Goal: Transaction & Acquisition: Purchase product/service

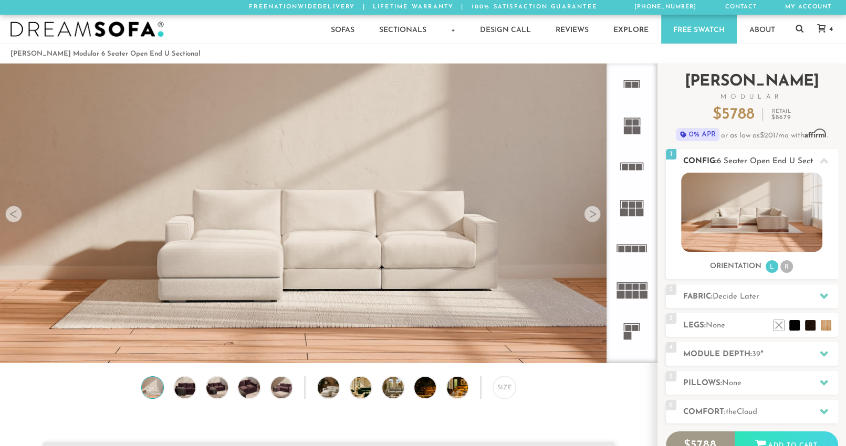
click at [762, 216] on img at bounding box center [751, 212] width 141 height 79
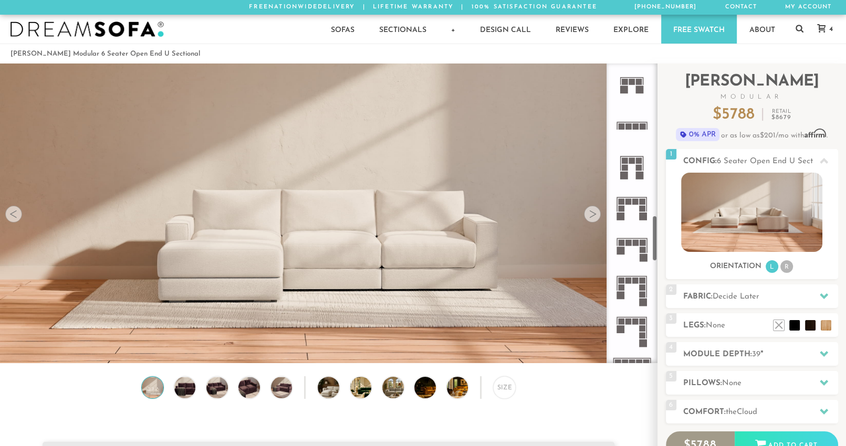
scroll to position [988, 0]
click at [639, 244] on icon at bounding box center [631, 246] width 41 height 41
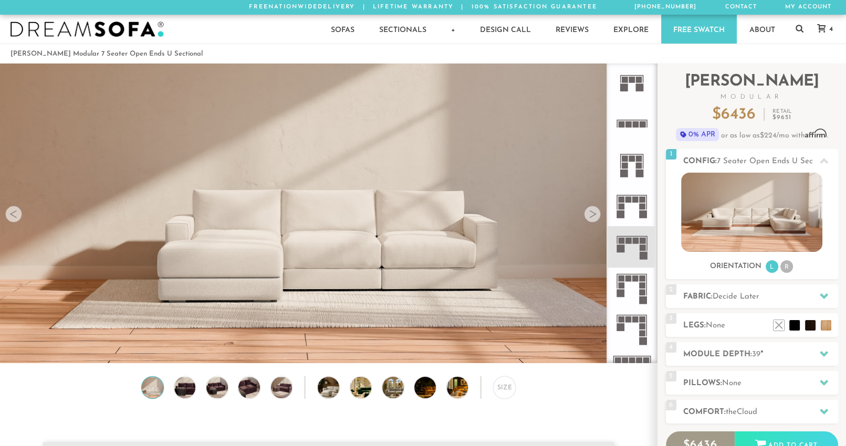
click at [20, 218] on div at bounding box center [13, 214] width 17 height 17
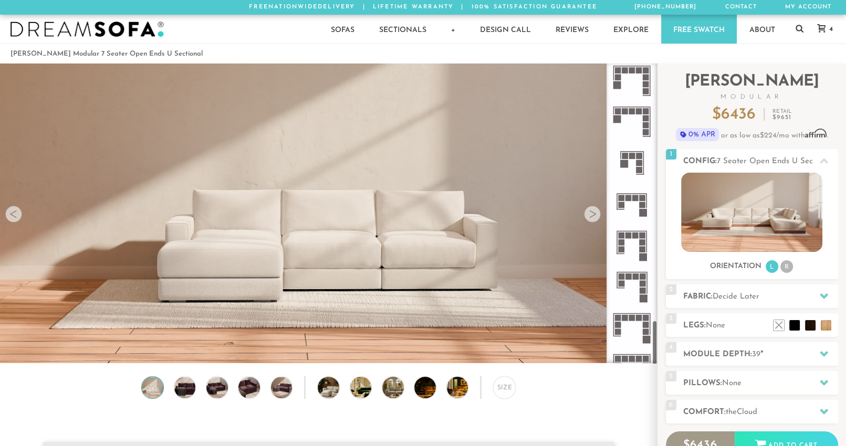
scroll to position [1669, 0]
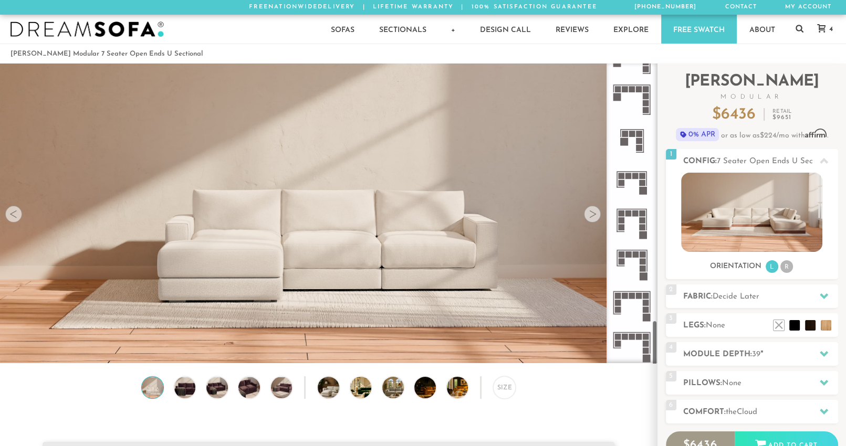
click at [598, 214] on div at bounding box center [592, 214] width 17 height 17
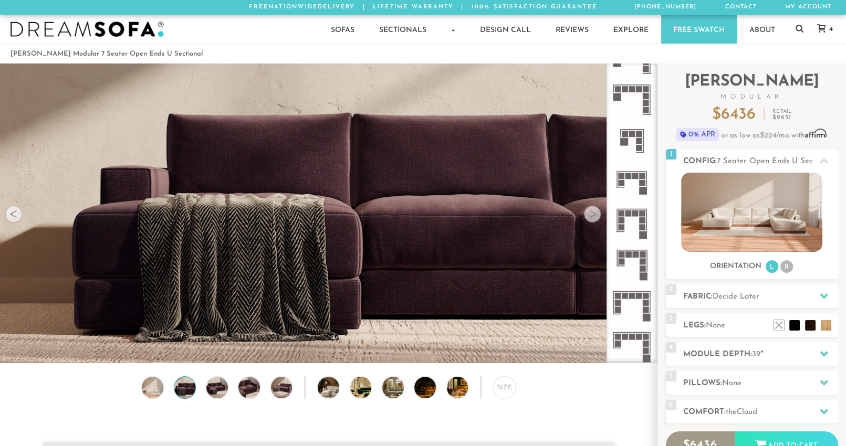
click at [598, 214] on div at bounding box center [592, 214] width 17 height 17
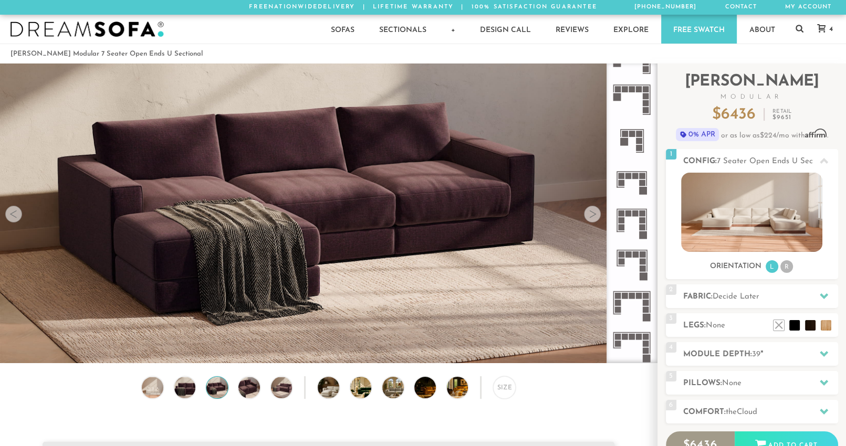
click at [598, 214] on div at bounding box center [592, 214] width 17 height 17
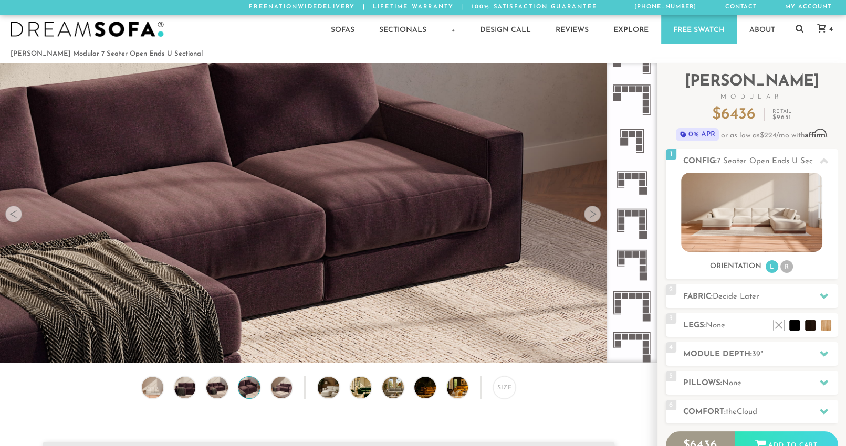
click at [598, 214] on div at bounding box center [592, 214] width 17 height 17
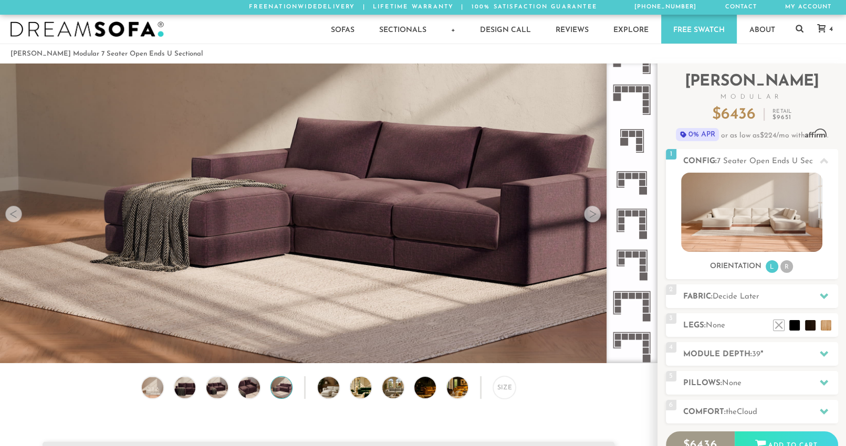
click at [598, 214] on div at bounding box center [592, 214] width 17 height 17
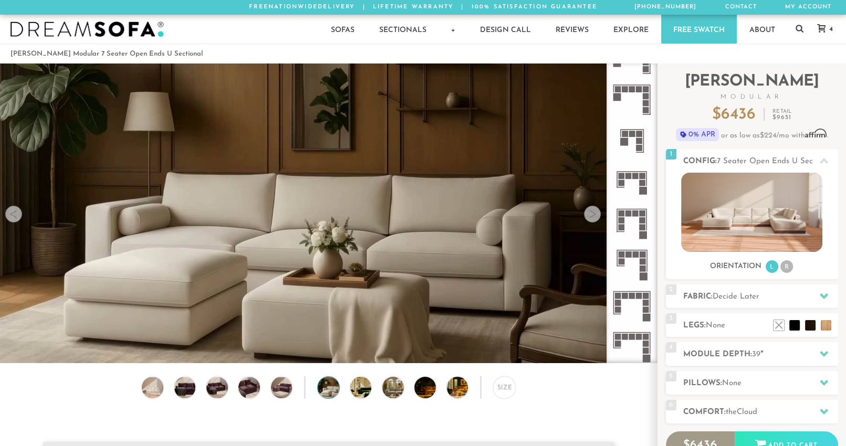
click at [598, 214] on div at bounding box center [592, 214] width 17 height 17
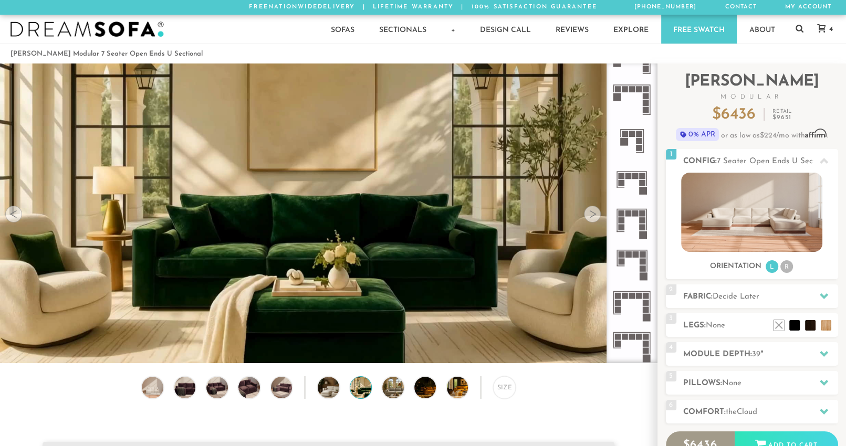
click at [598, 214] on div at bounding box center [592, 214] width 17 height 17
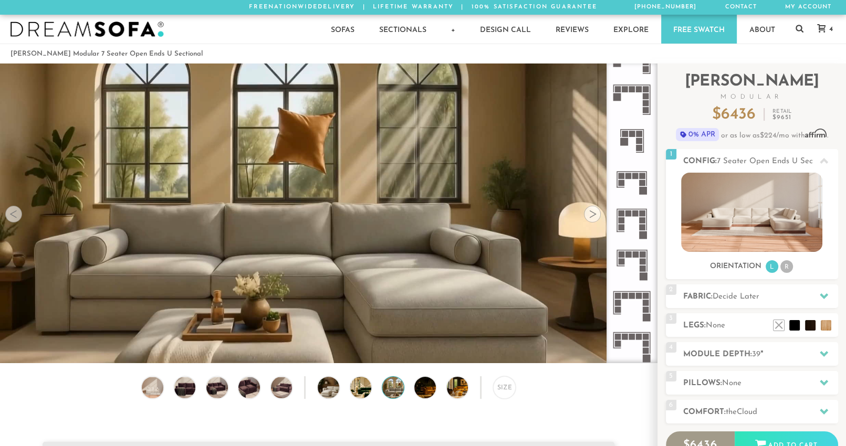
click at [598, 214] on div at bounding box center [592, 214] width 17 height 17
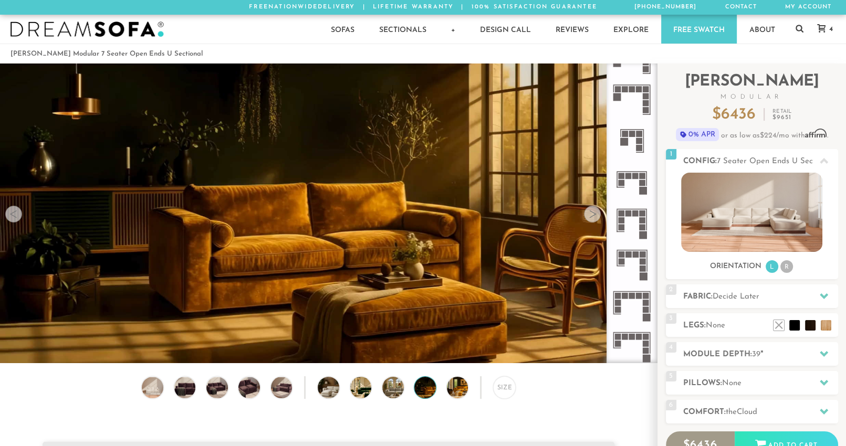
click at [598, 214] on div at bounding box center [592, 214] width 17 height 17
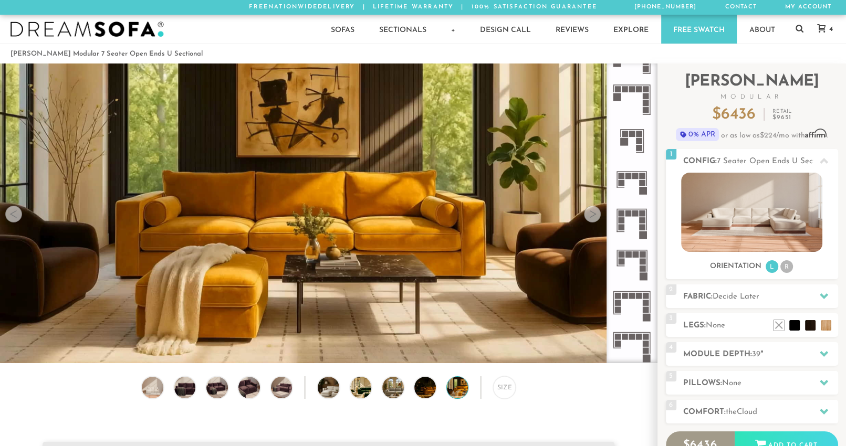
click at [598, 214] on div at bounding box center [592, 214] width 17 height 17
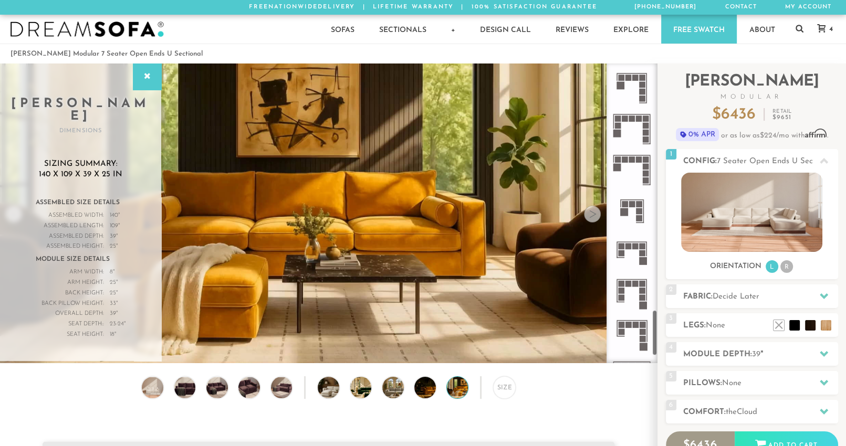
scroll to position [1599, 0]
click at [633, 209] on icon at bounding box center [631, 211] width 41 height 41
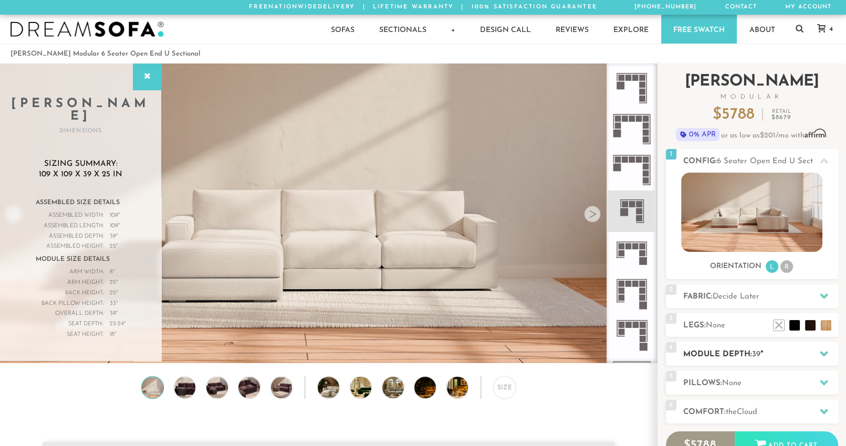
click at [735, 351] on h2 "Module Depth: 39 "" at bounding box center [760, 355] width 155 height 12
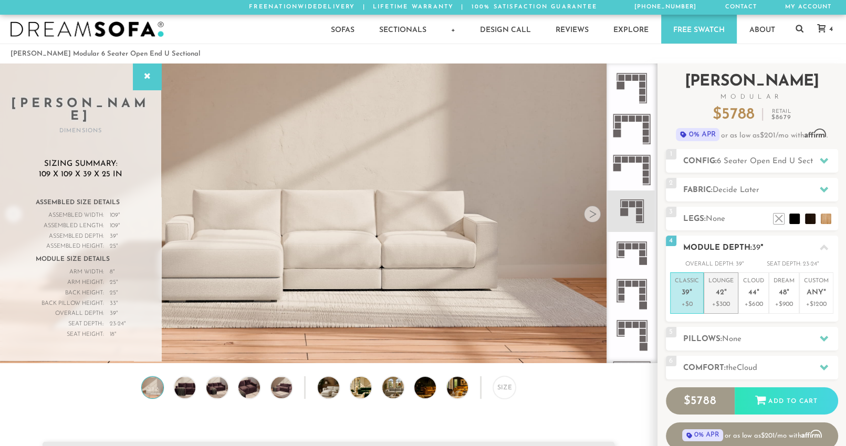
click at [718, 280] on p "Lounge 42 "" at bounding box center [720, 288] width 25 height 23
click at [678, 300] on p "+$0" at bounding box center [687, 304] width 24 height 9
click at [720, 306] on p "+$300" at bounding box center [720, 304] width 25 height 9
click at [755, 292] on span "44" at bounding box center [752, 293] width 8 height 9
click at [721, 295] on span "42" at bounding box center [720, 293] width 8 height 9
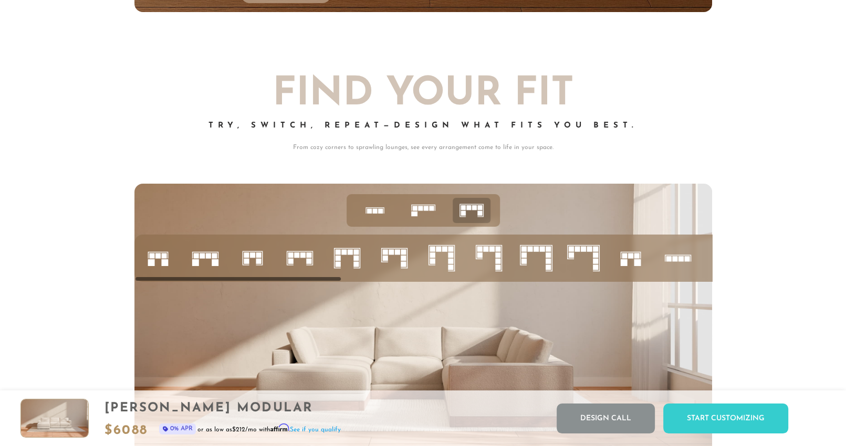
scroll to position [4031, 0]
drag, startPoint x: 269, startPoint y: 282, endPoint x: 402, endPoint y: 286, distance: 132.9
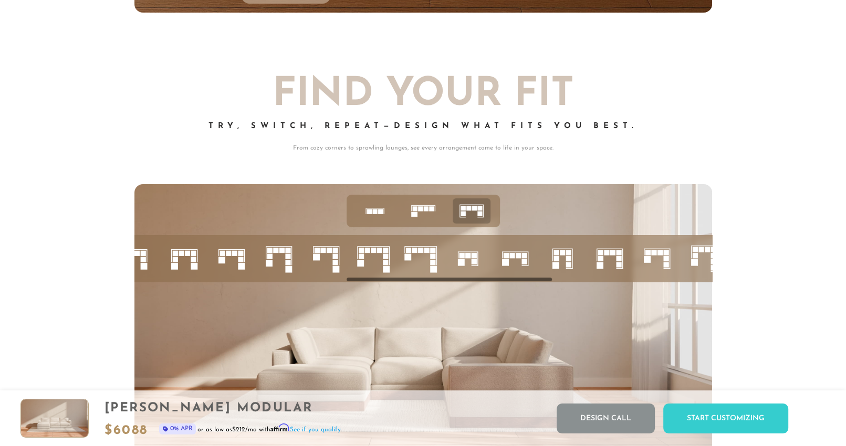
drag, startPoint x: 339, startPoint y: 283, endPoint x: 455, endPoint y: 287, distance: 115.6
click at [455, 282] on ul at bounding box center [349, 258] width 1606 height 47
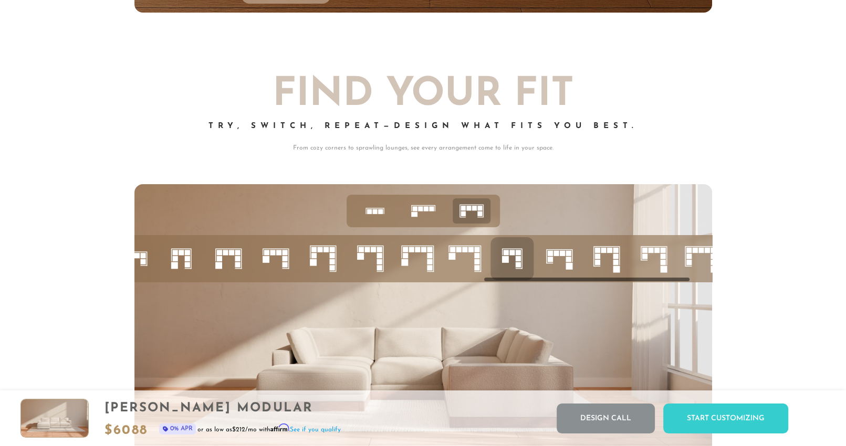
scroll to position [0, 1028]
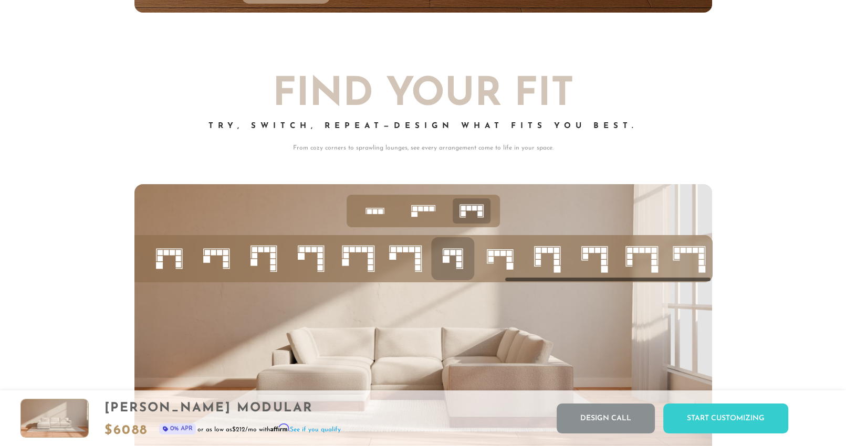
drag, startPoint x: 511, startPoint y: 286, endPoint x: 689, endPoint y: 289, distance: 178.5
click at [689, 282] on div at bounding box center [422, 258] width 577 height 47
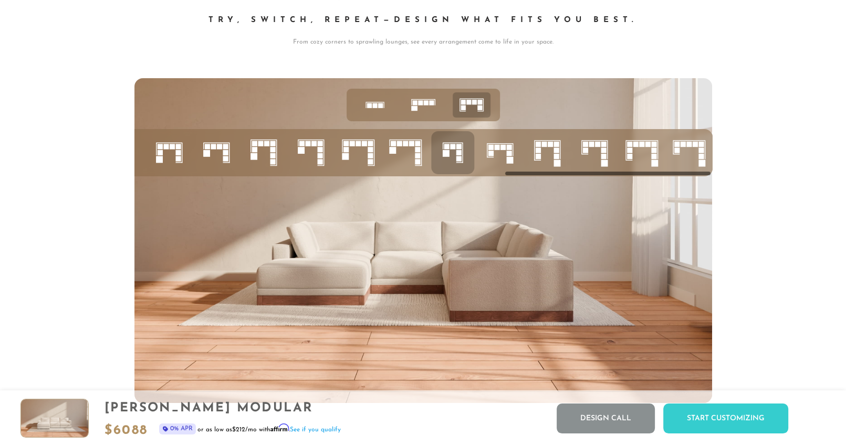
drag, startPoint x: 537, startPoint y: 181, endPoint x: 558, endPoint y: 180, distance: 20.5
click at [558, 176] on div at bounding box center [422, 152] width 577 height 47
click at [647, 351] on img at bounding box center [422, 240] width 577 height 325
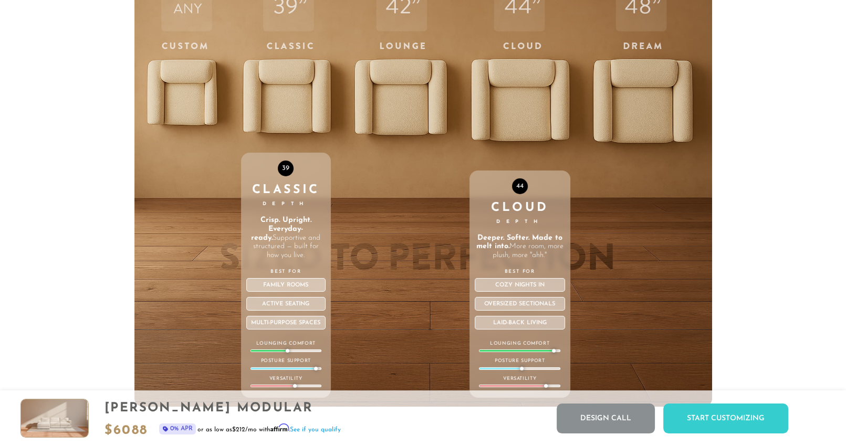
scroll to position [3640, 0]
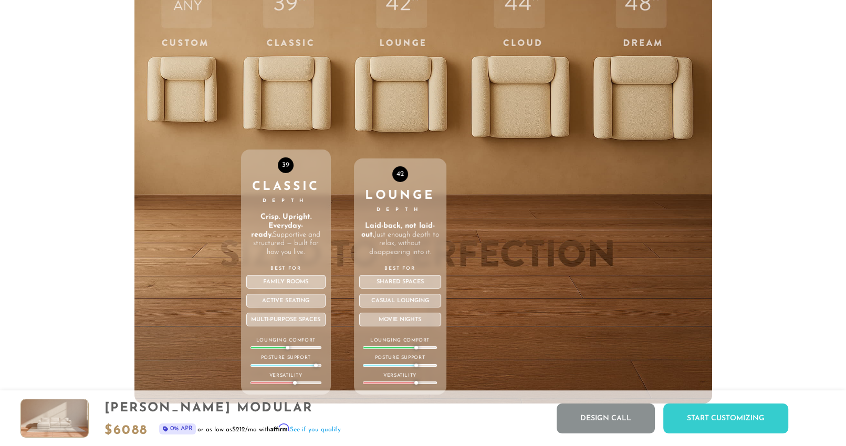
click at [411, 201] on div "Lounge Depth" at bounding box center [400, 202] width 82 height 24
click at [380, 69] on div "42 Lounge Depth Laid-back, not laid-out. Just enough depth to relax, without di…" at bounding box center [400, 180] width 92 height 446
click at [412, 136] on div "42 Lounge Depth Laid-back, not laid-out. Just enough depth to relax, without di…" at bounding box center [400, 180] width 92 height 446
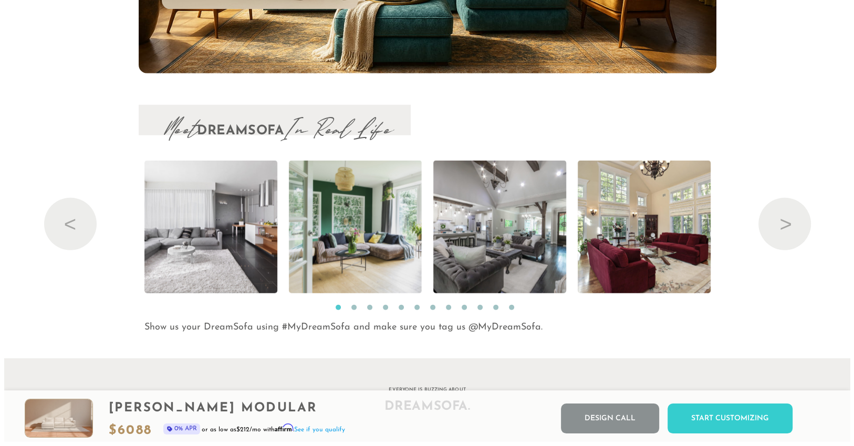
scroll to position [10800, 0]
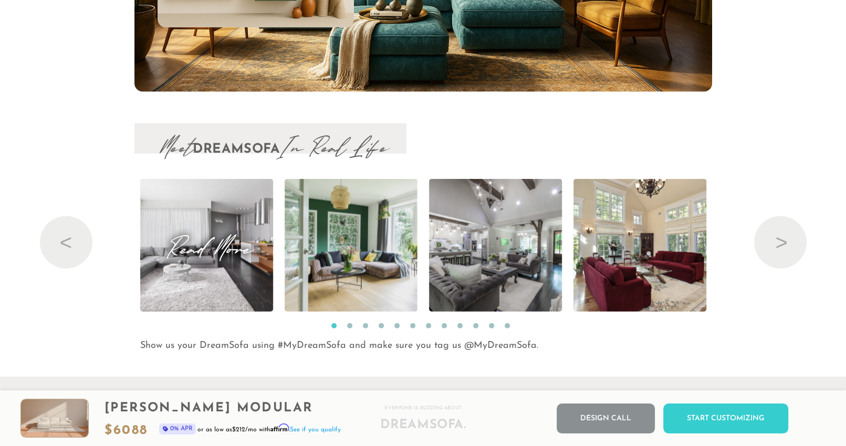
click at [241, 253] on span "Read More" at bounding box center [206, 245] width 133 height 14
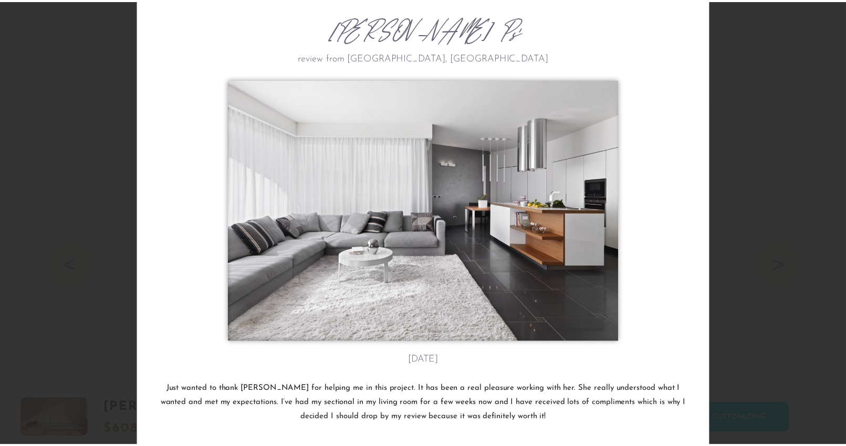
scroll to position [68, 0]
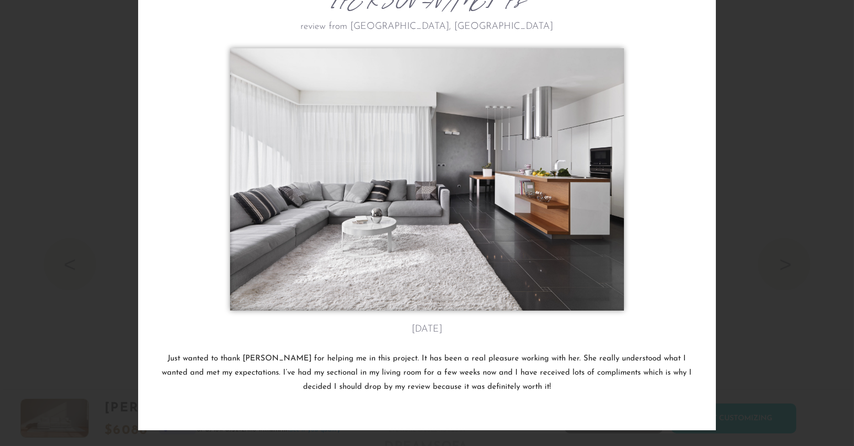
click at [791, 265] on div "Kacy P's review from Bozeman, MT May 4th Just wanted to thank Ryan for helping …" at bounding box center [427, 223] width 854 height 446
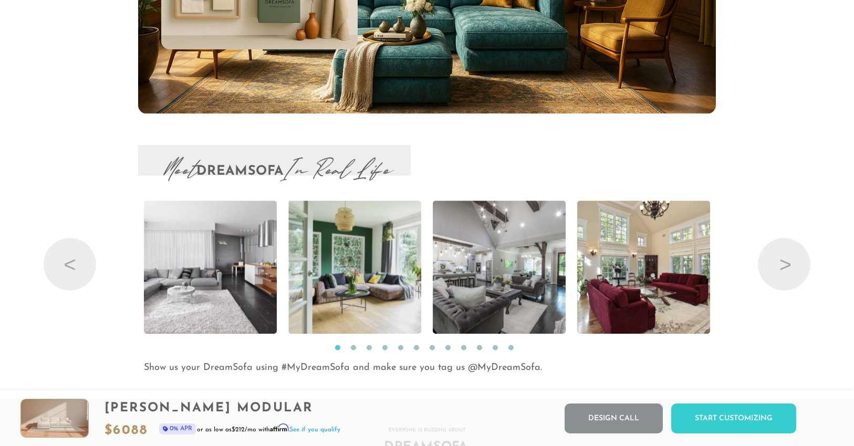
scroll to position [8, 8]
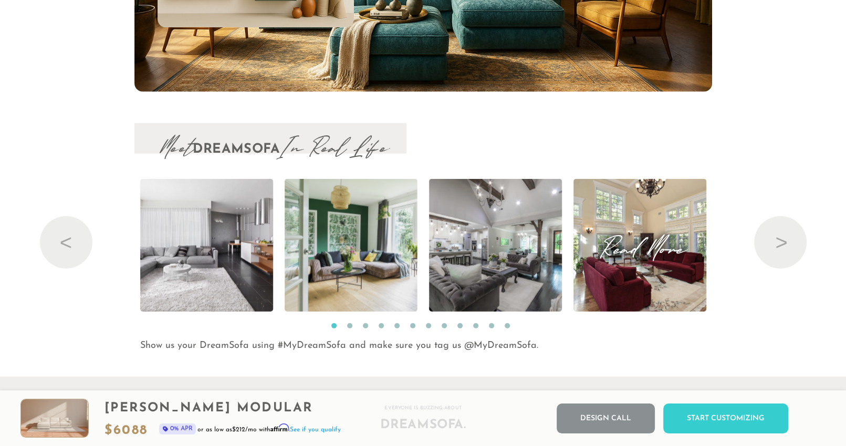
click at [646, 291] on img at bounding box center [639, 245] width 199 height 133
click at [663, 295] on img at bounding box center [639, 245] width 199 height 133
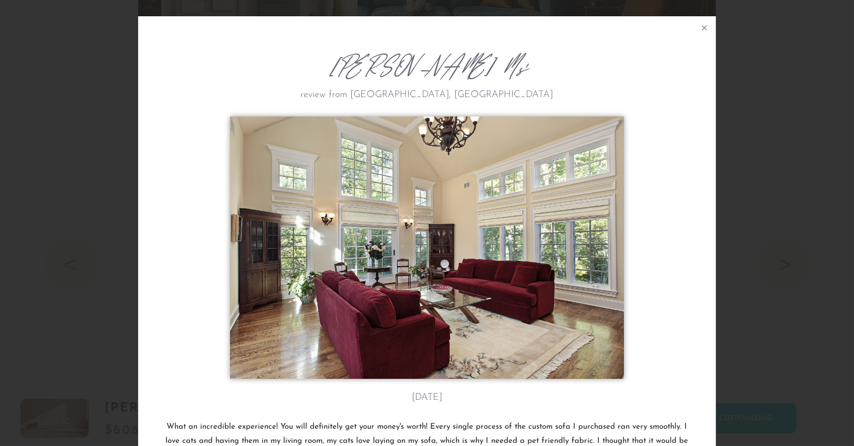
click at [781, 266] on div "Terrell M's review from Lincoln, NE April 20th What an incredible experience! Y…" at bounding box center [427, 223] width 854 height 446
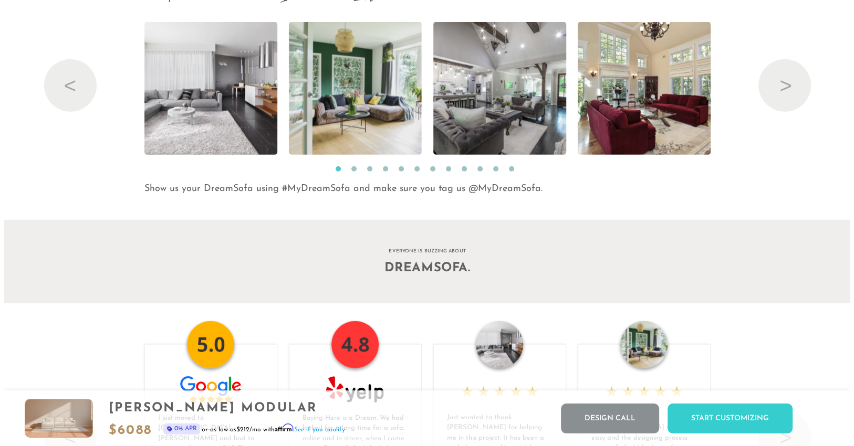
scroll to position [10962, 0]
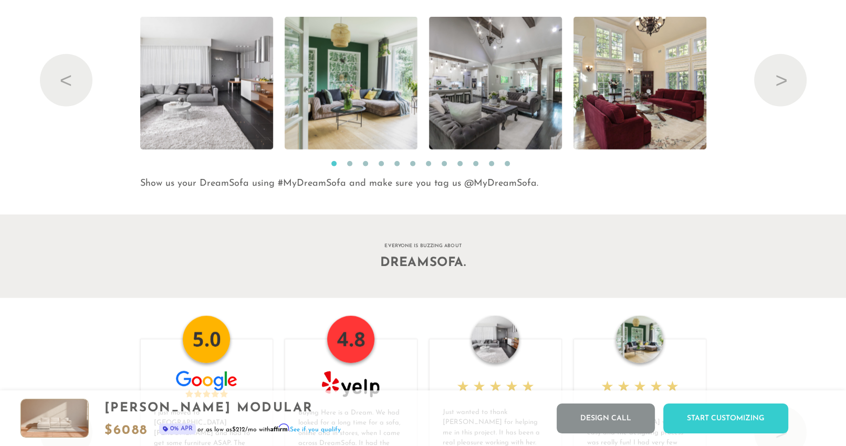
click at [398, 166] on button "5" at bounding box center [396, 163] width 5 height 5
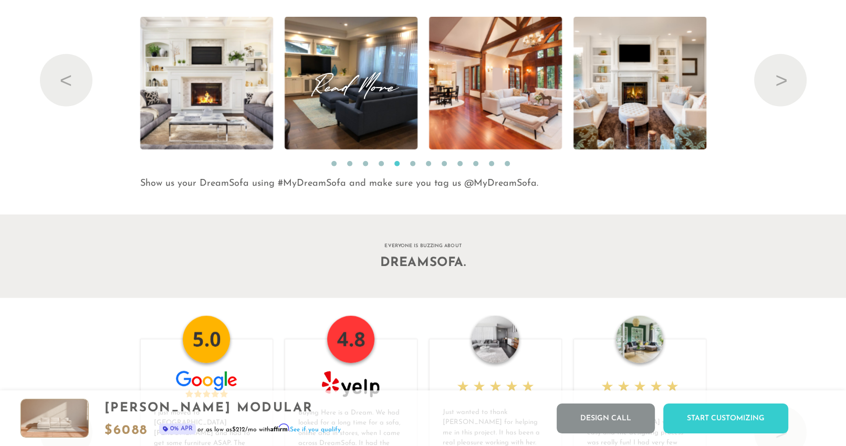
click at [384, 124] on img at bounding box center [350, 83] width 177 height 133
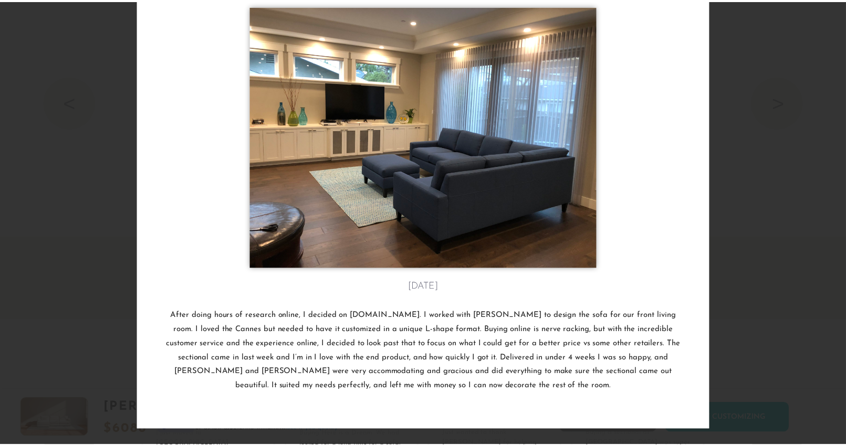
scroll to position [111, 0]
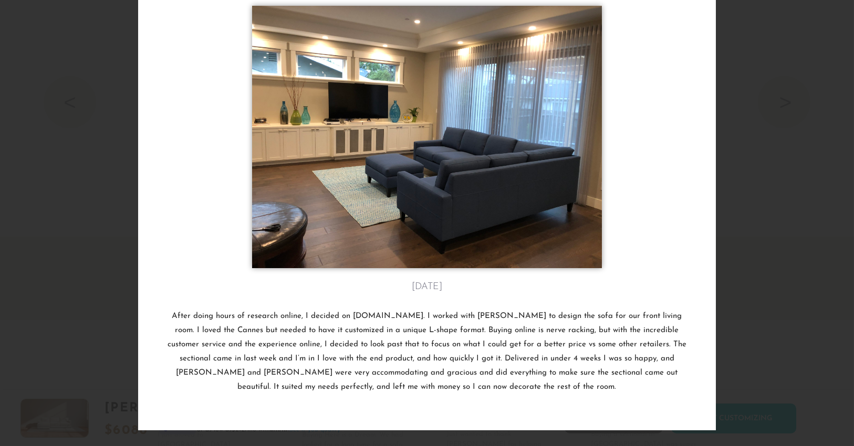
click at [792, 120] on div "Gina T.'s review from Tampa, FL November 11th After doing hours of research onl…" at bounding box center [427, 223] width 854 height 446
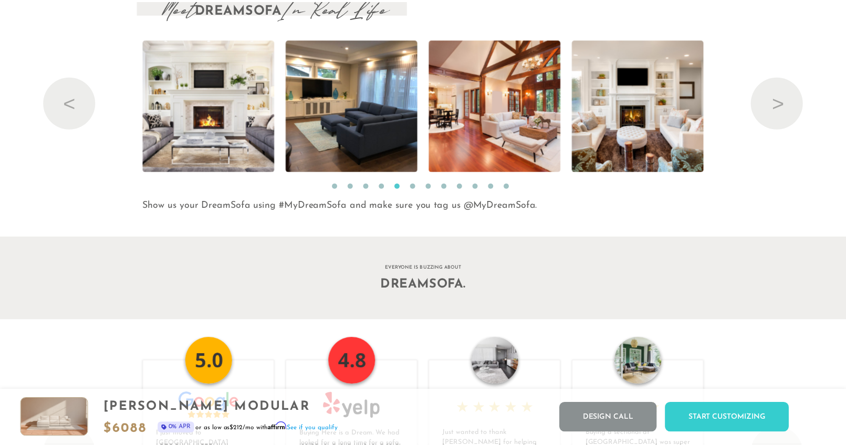
scroll to position [8, 8]
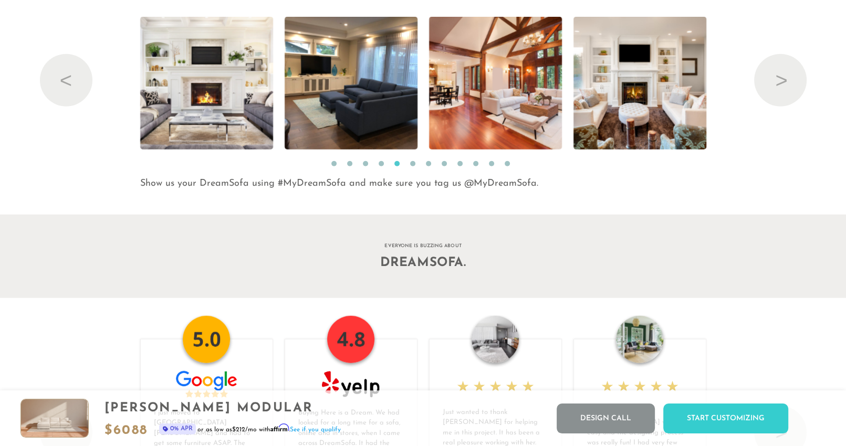
drag, startPoint x: 773, startPoint y: 86, endPoint x: 823, endPoint y: 108, distance: 54.0
click at [781, 92] on button "Next" at bounding box center [780, 80] width 52 height 52
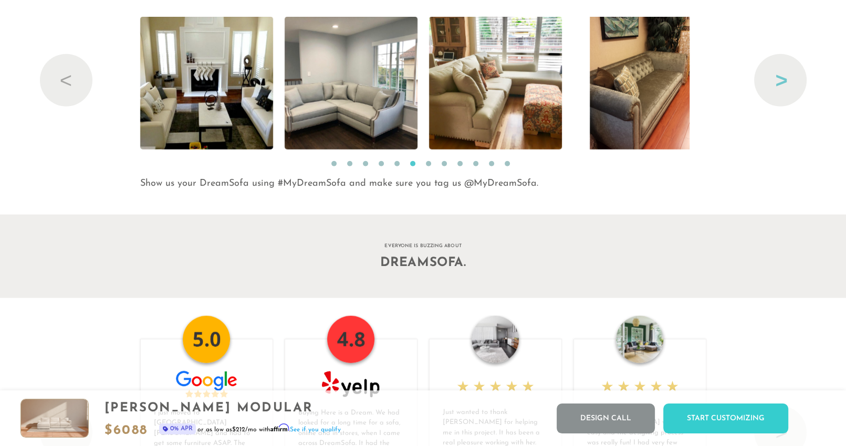
click at [781, 84] on button "Next" at bounding box center [780, 80] width 52 height 52
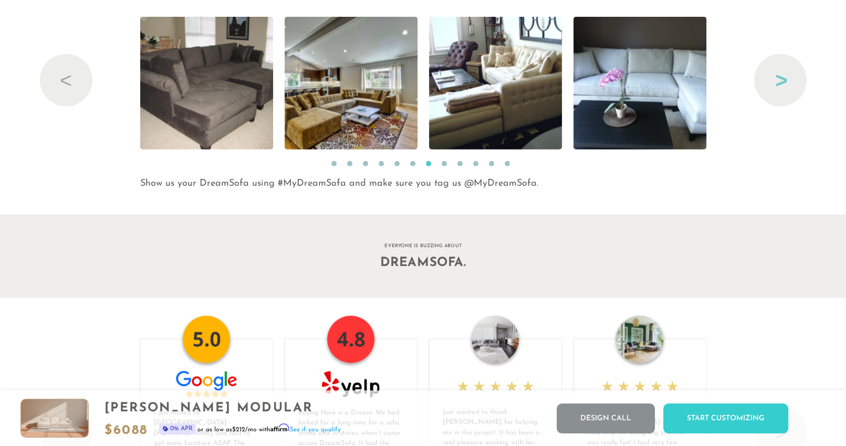
click at [781, 84] on button "Next" at bounding box center [780, 80] width 52 height 52
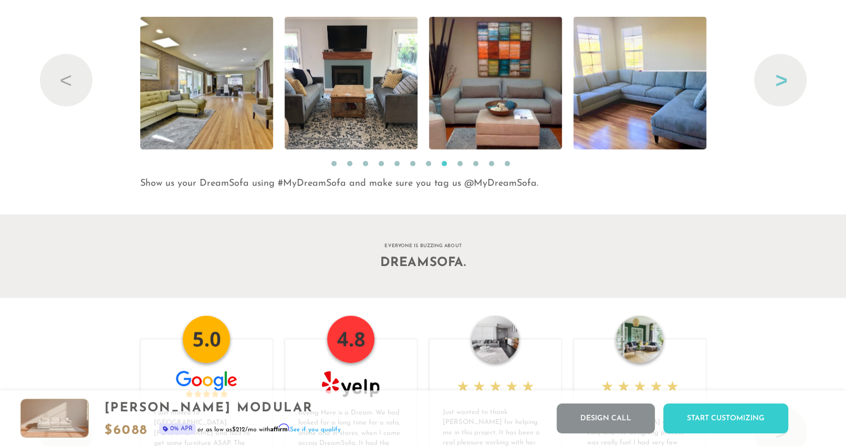
click at [781, 84] on button "Next" at bounding box center [780, 80] width 52 height 52
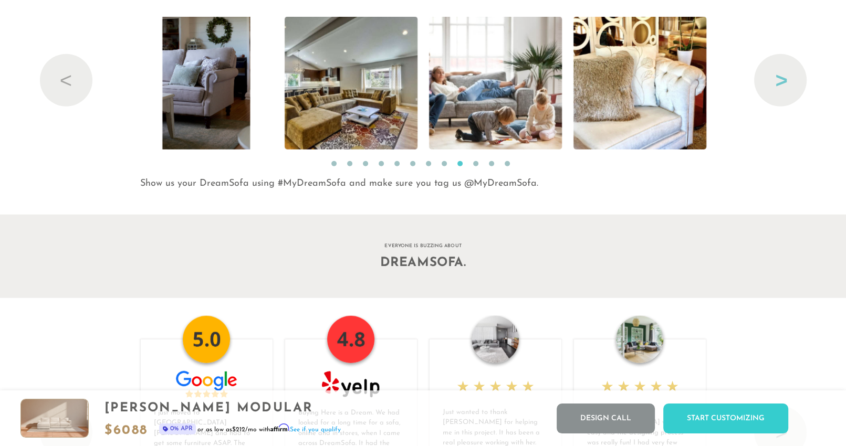
click at [773, 84] on button "Next" at bounding box center [780, 80] width 52 height 52
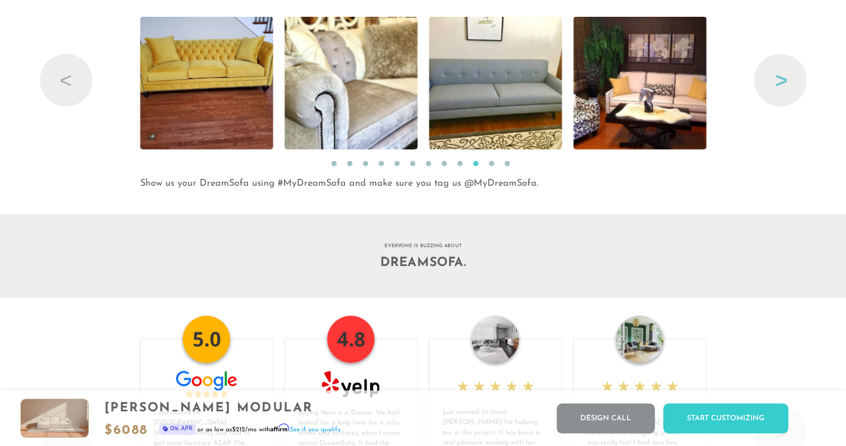
click at [783, 89] on button "Next" at bounding box center [780, 80] width 52 height 52
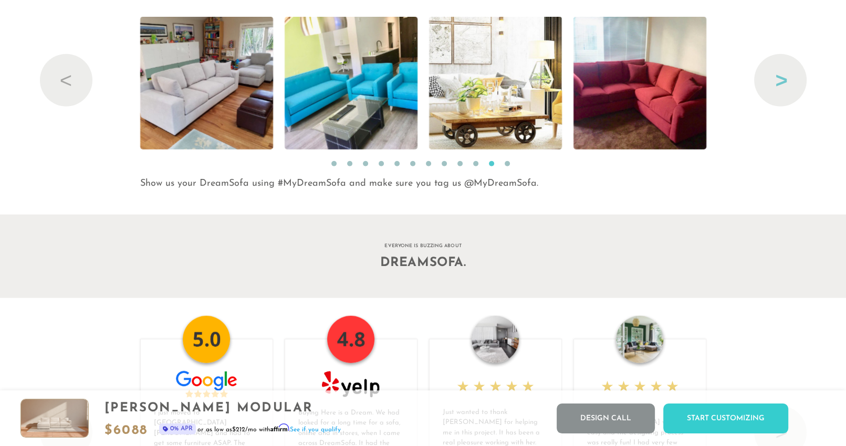
click at [783, 89] on button "Next" at bounding box center [780, 80] width 52 height 52
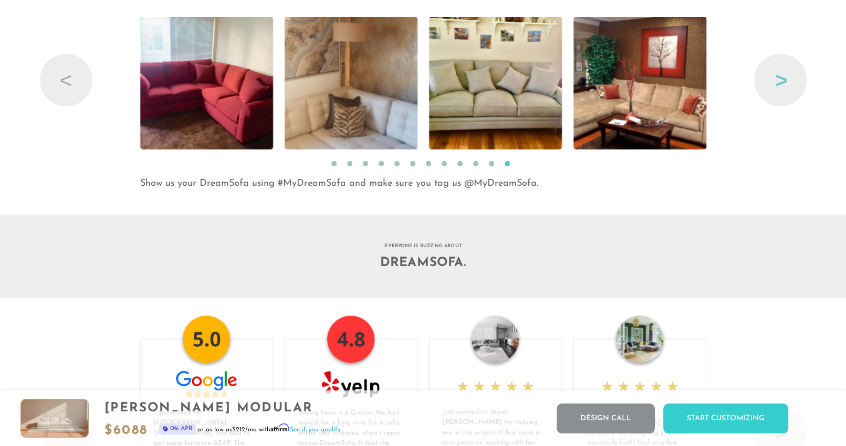
click at [783, 89] on button "Next" at bounding box center [780, 80] width 52 height 52
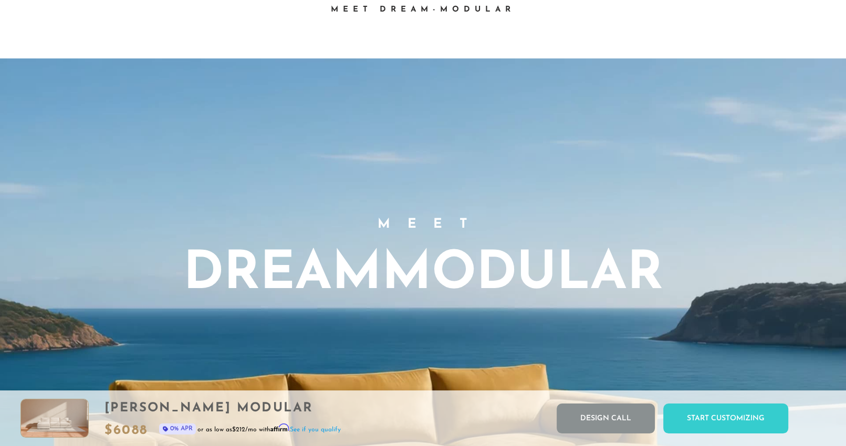
scroll to position [0, 0]
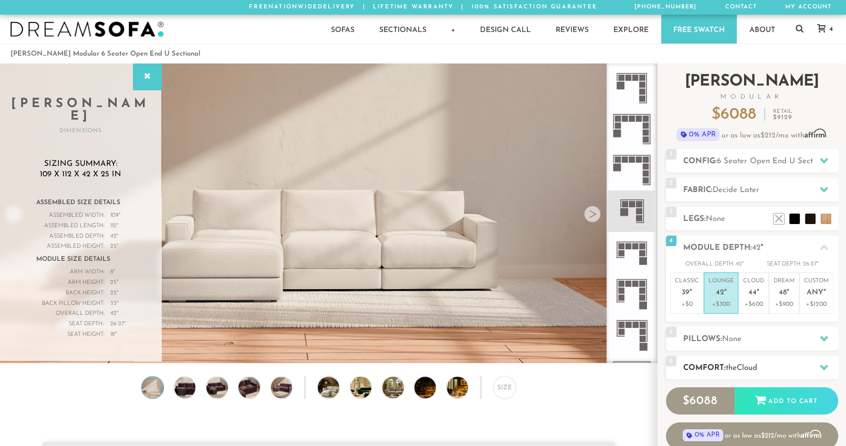
click at [803, 372] on h2 "Comfort: the Cloud" at bounding box center [760, 368] width 155 height 12
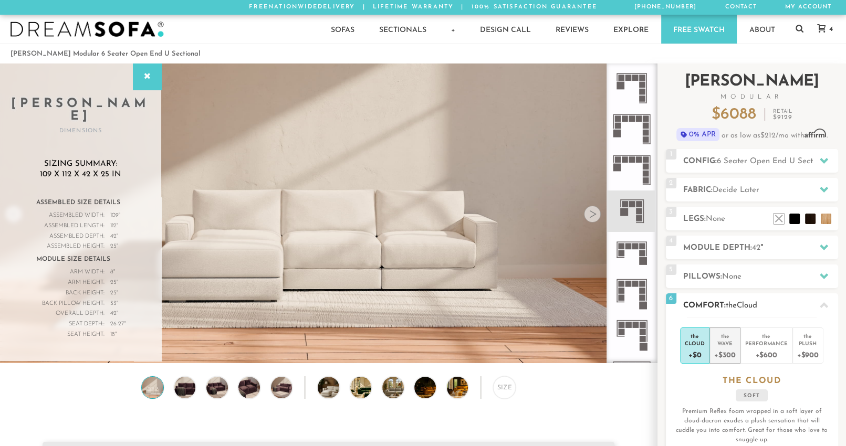
click at [724, 343] on div "Wave" at bounding box center [724, 343] width 21 height 7
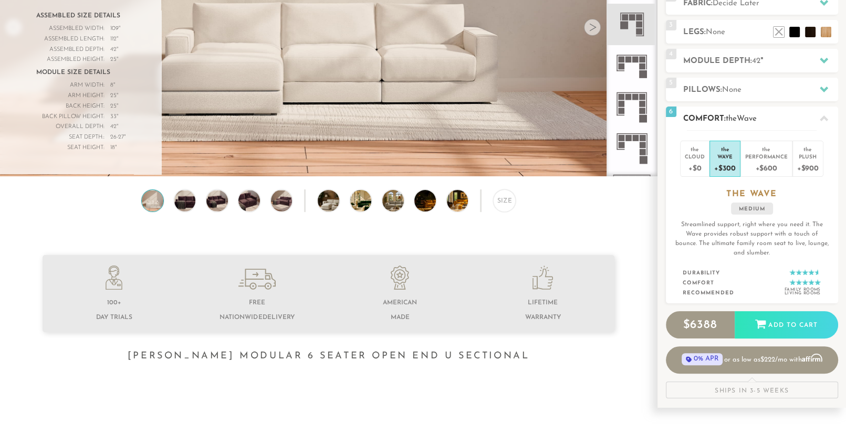
scroll to position [183, 0]
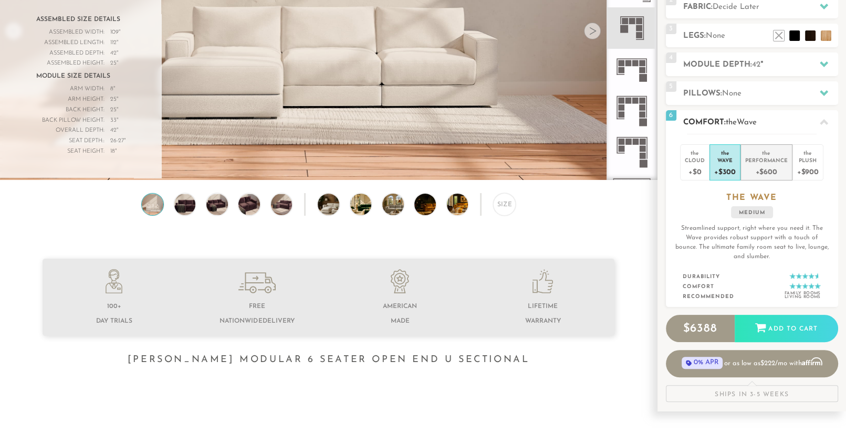
click at [763, 165] on div "+$600" at bounding box center [766, 171] width 43 height 15
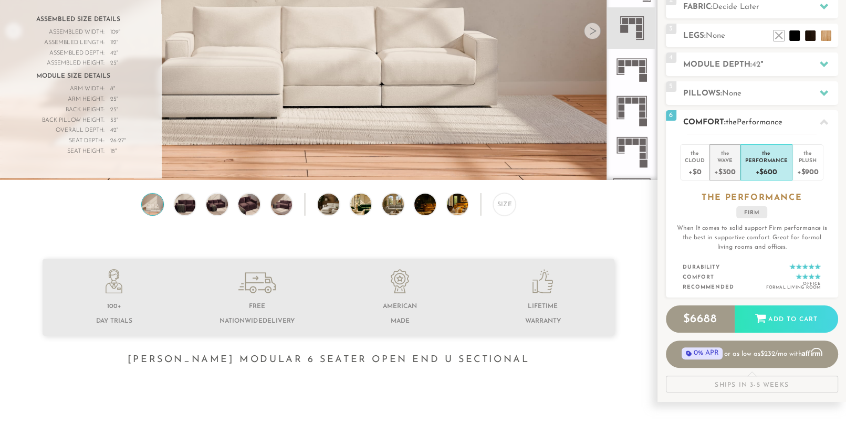
click at [718, 154] on div "the" at bounding box center [724, 151] width 21 height 10
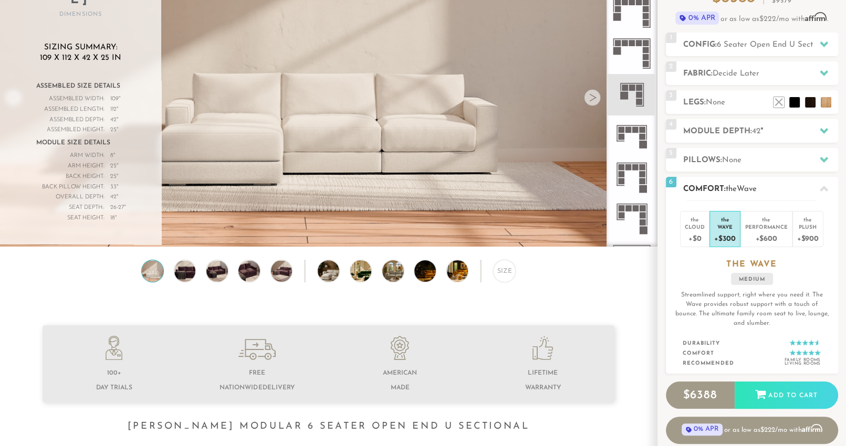
scroll to position [113, 0]
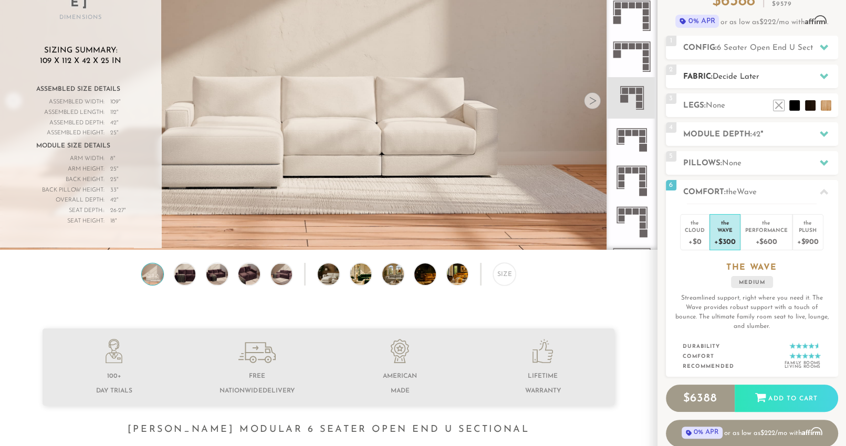
click at [751, 71] on h2 "Fabric: Decide Later" at bounding box center [760, 77] width 155 height 12
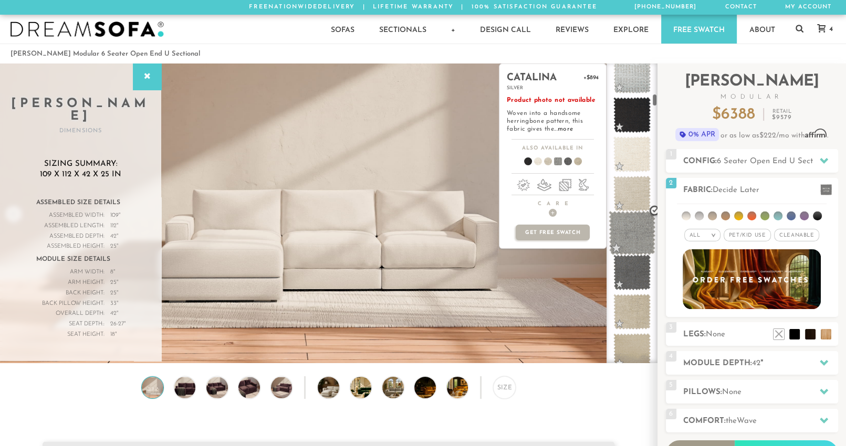
scroll to position [879, 0]
click at [559, 129] on link "more" at bounding box center [565, 129] width 15 height 6
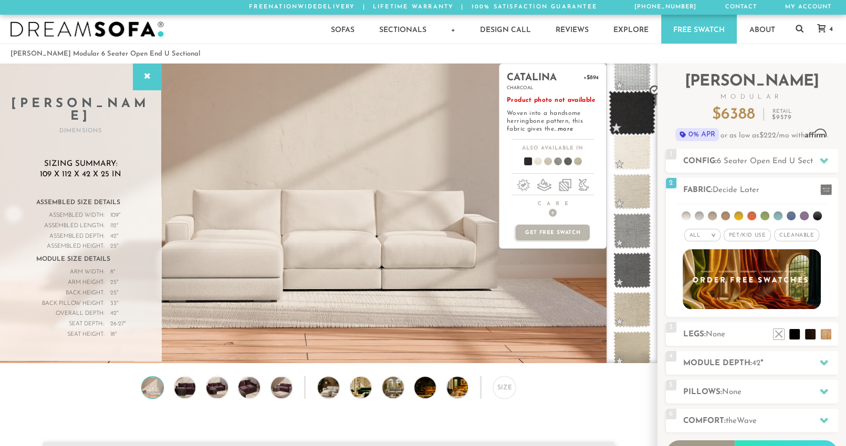
click at [641, 117] on span at bounding box center [631, 113] width 47 height 45
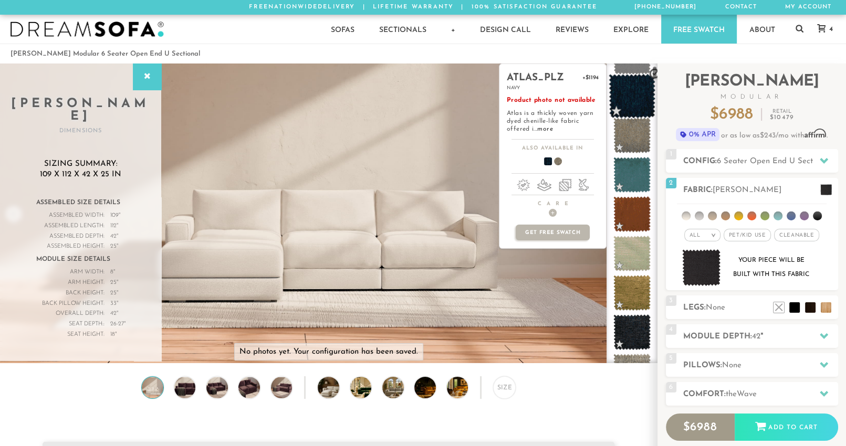
scroll to position [0, 0]
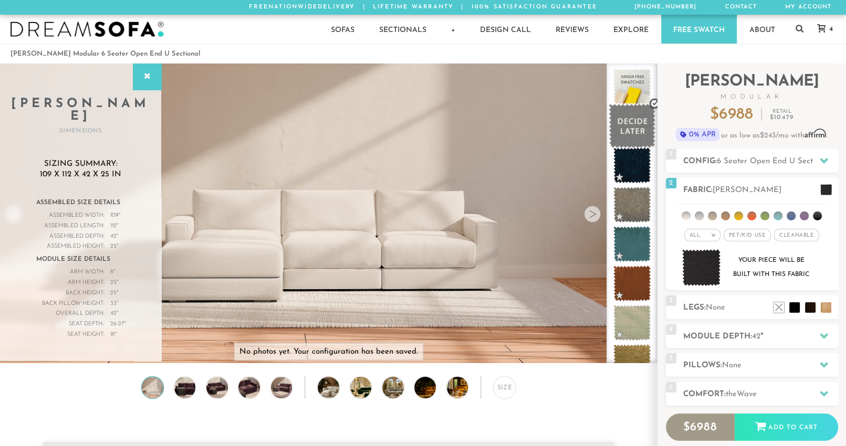
click at [632, 122] on span at bounding box center [631, 126] width 47 height 45
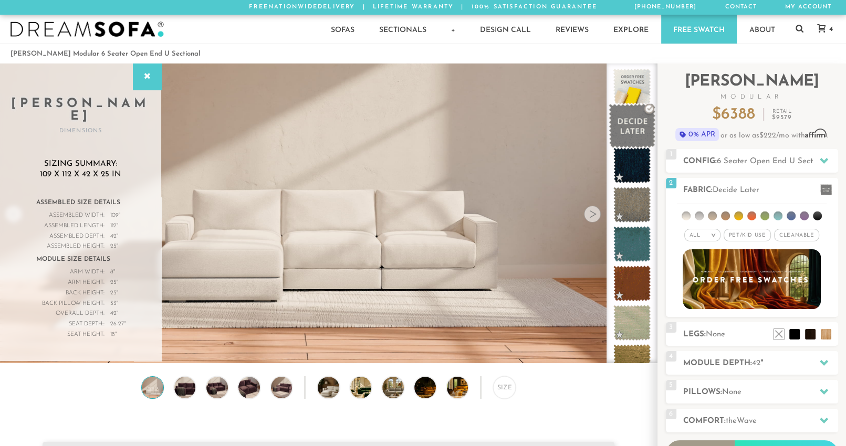
drag, startPoint x: 636, startPoint y: 144, endPoint x: 636, endPoint y: 118, distance: 26.8
click at [636, 122] on span at bounding box center [631, 126] width 47 height 45
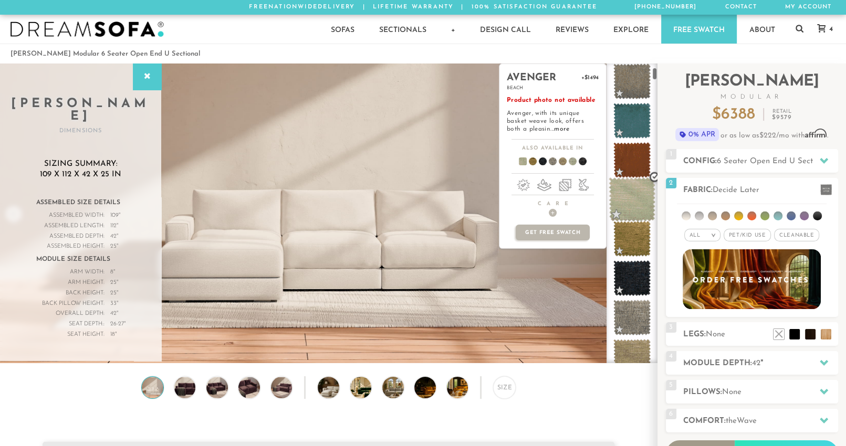
scroll to position [124, 0]
click at [554, 130] on link "more" at bounding box center [561, 129] width 15 height 6
click at [544, 125] on p "Product photo not available Avenger, with its unique basket weave look, offers …" at bounding box center [553, 115] width 92 height 37
click at [545, 133] on div "avenger +$1494 beach Product photo not available Avenger, with its unique baske…" at bounding box center [552, 102] width 107 height 76
click at [554, 126] on link "more" at bounding box center [561, 129] width 15 height 6
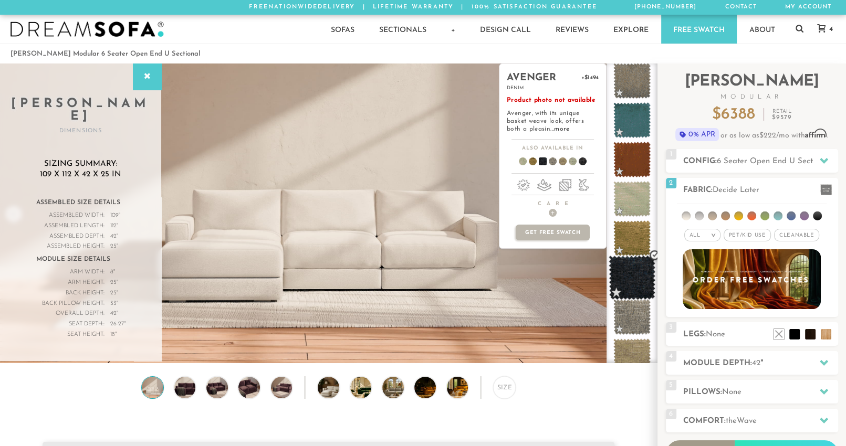
click at [628, 269] on span at bounding box center [631, 278] width 47 height 45
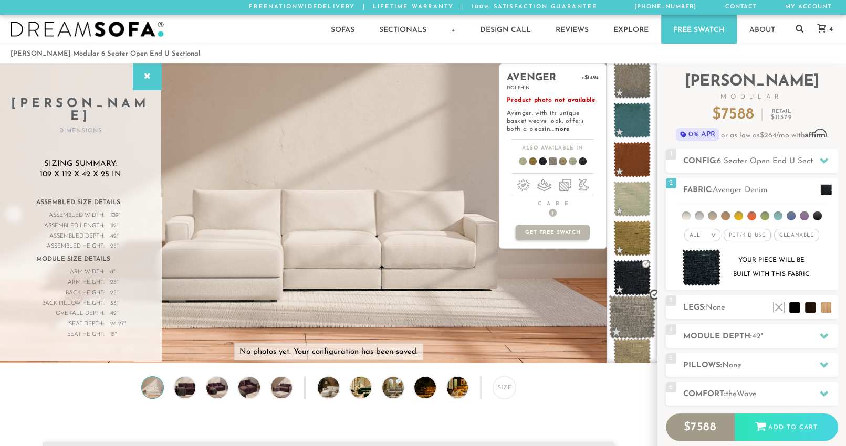
click at [637, 320] on span at bounding box center [631, 317] width 47 height 45
click at [549, 211] on span "+" at bounding box center [553, 213] width 8 height 8
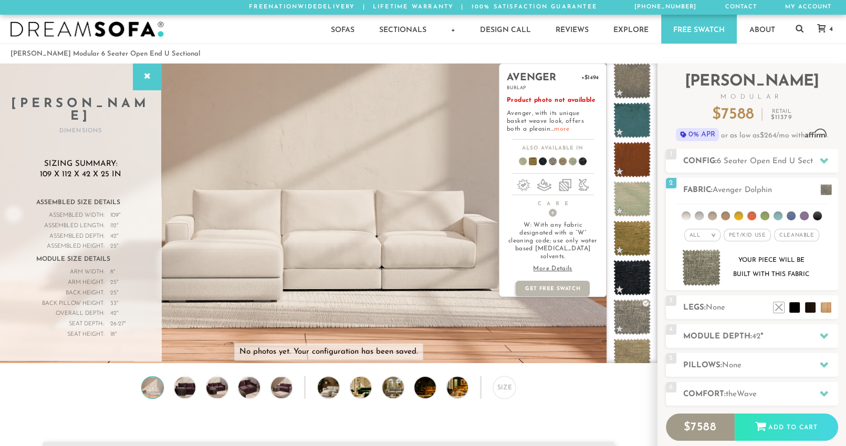
click at [554, 129] on link "more" at bounding box center [561, 129] width 15 height 6
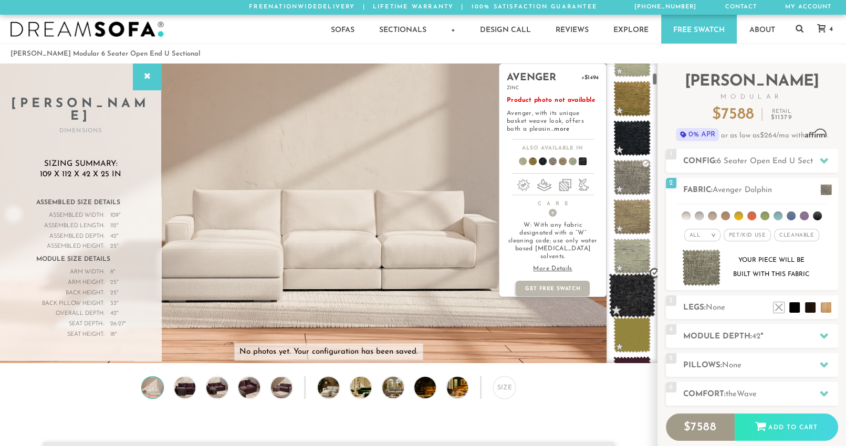
scroll to position [265, 0]
click at [635, 288] on span at bounding box center [631, 294] width 47 height 45
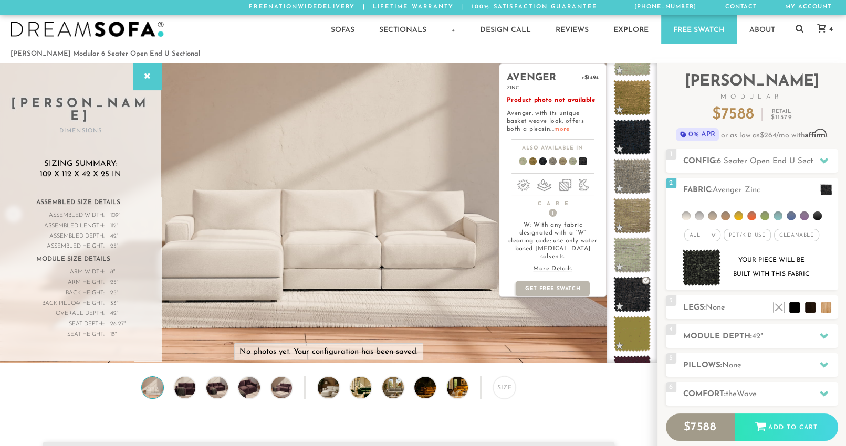
click at [554, 130] on link "more" at bounding box center [561, 129] width 15 height 6
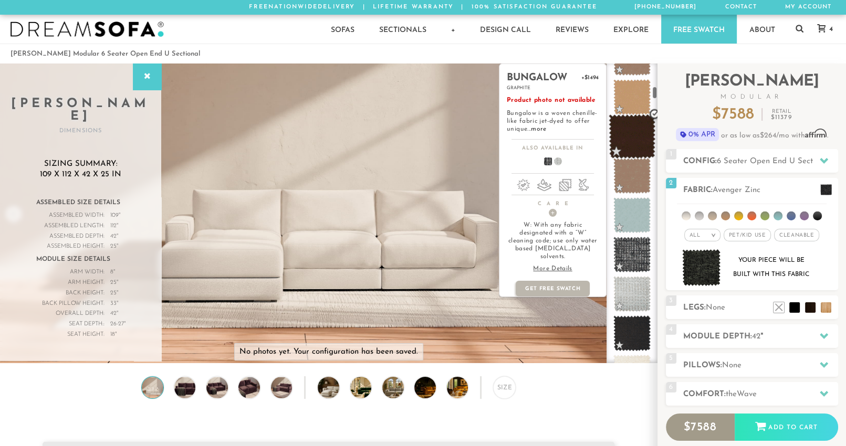
scroll to position [661, 0]
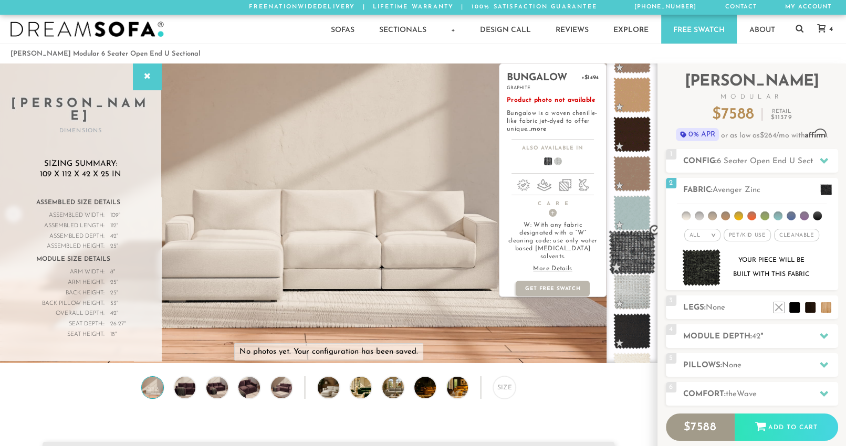
click at [633, 254] on span at bounding box center [631, 252] width 47 height 45
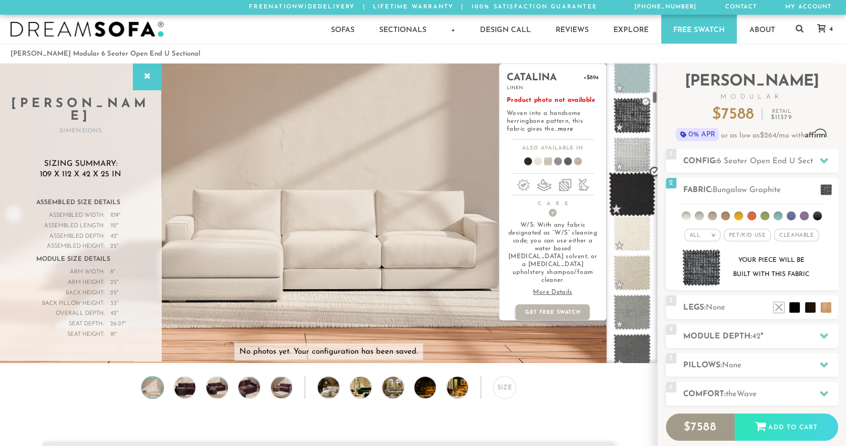
scroll to position [803, 0]
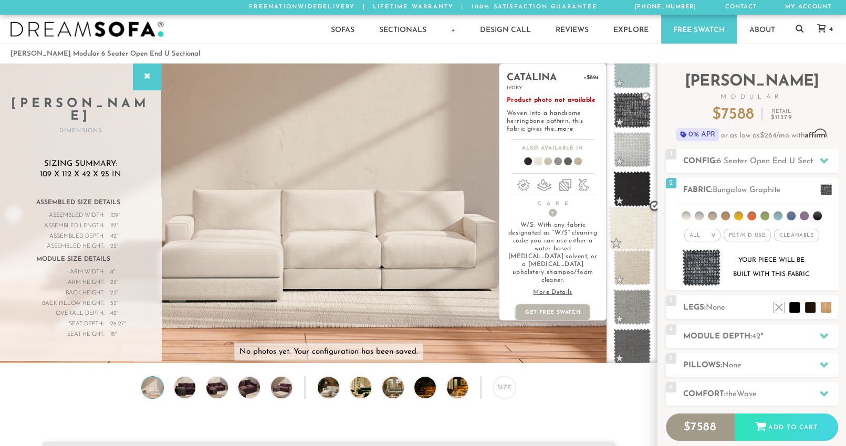
drag, startPoint x: 633, startPoint y: 233, endPoint x: 634, endPoint y: 238, distance: 5.5
click at [634, 238] on span at bounding box center [631, 228] width 47 height 45
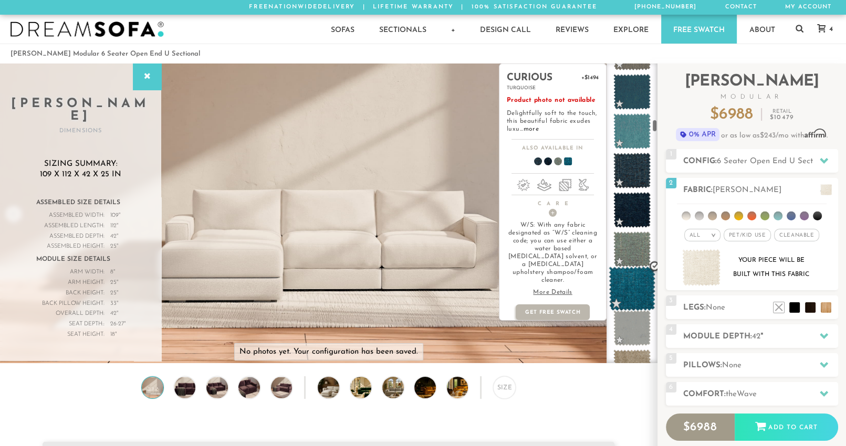
scroll to position [1610, 0]
click at [529, 130] on link "more" at bounding box center [530, 129] width 15 height 6
click at [633, 247] on span at bounding box center [631, 249] width 47 height 45
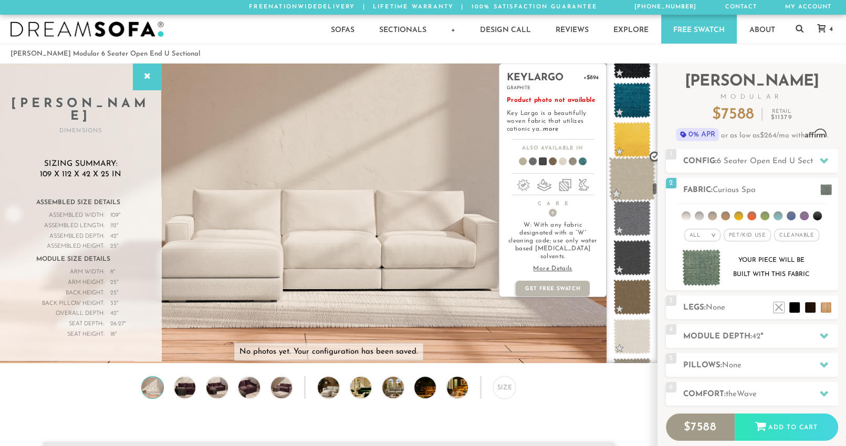
scroll to position [3416, 0]
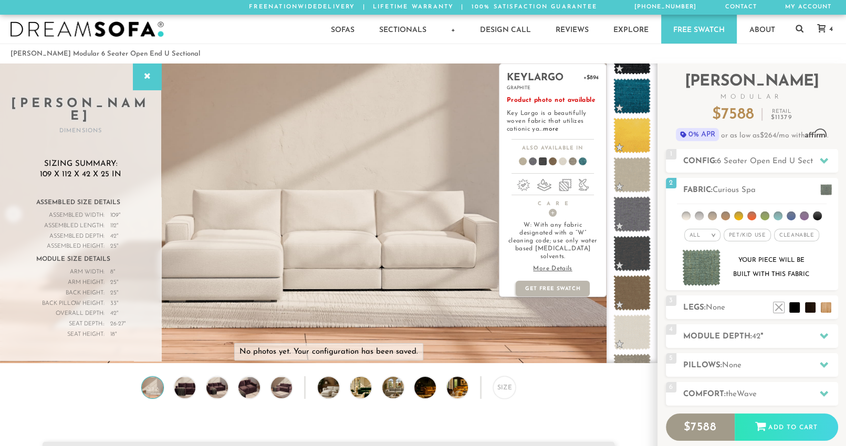
click at [545, 127] on link "more" at bounding box center [550, 129] width 15 height 6
click at [626, 248] on span at bounding box center [631, 254] width 47 height 45
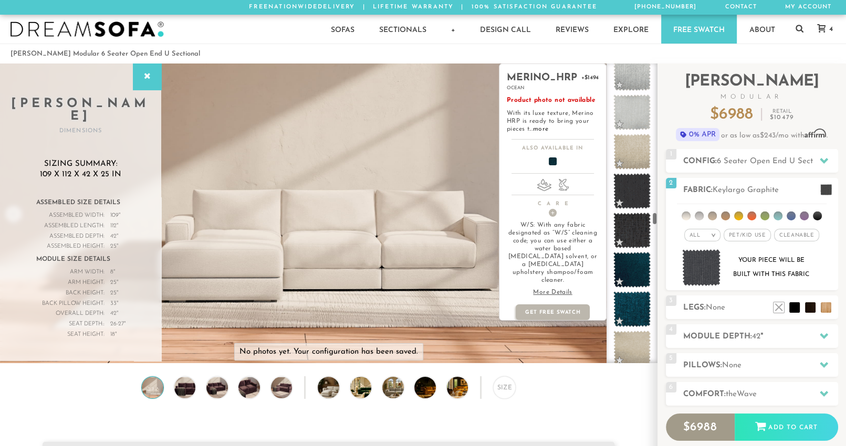
scroll to position [4270, 0]
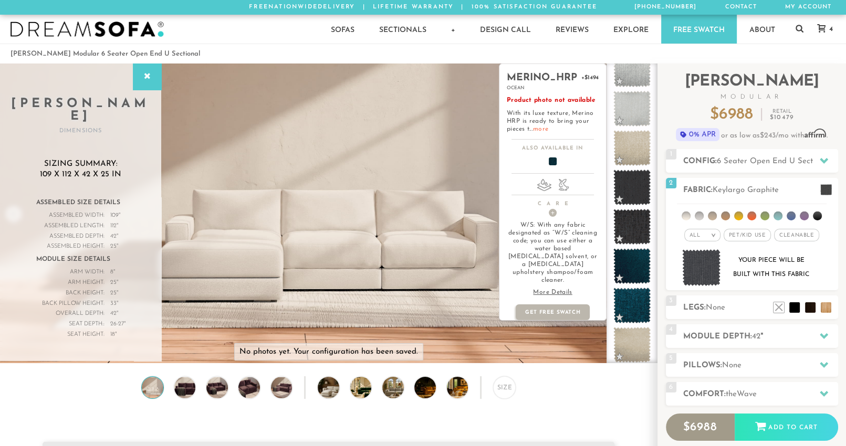
click at [538, 128] on link "more" at bounding box center [540, 129] width 15 height 6
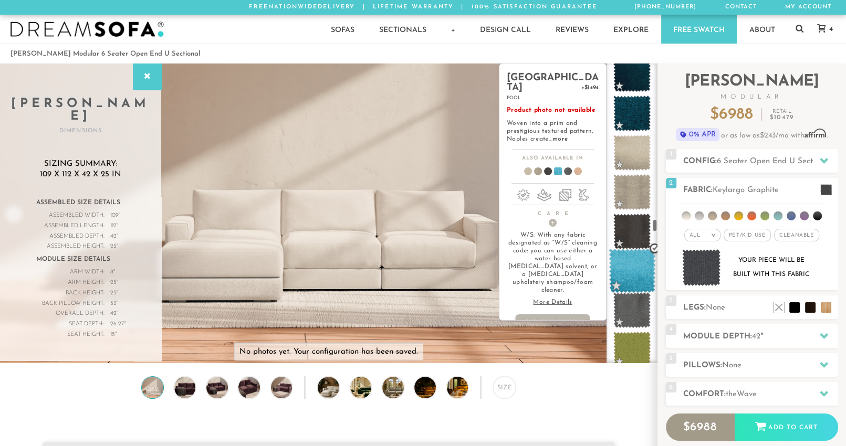
scroll to position [4464, 0]
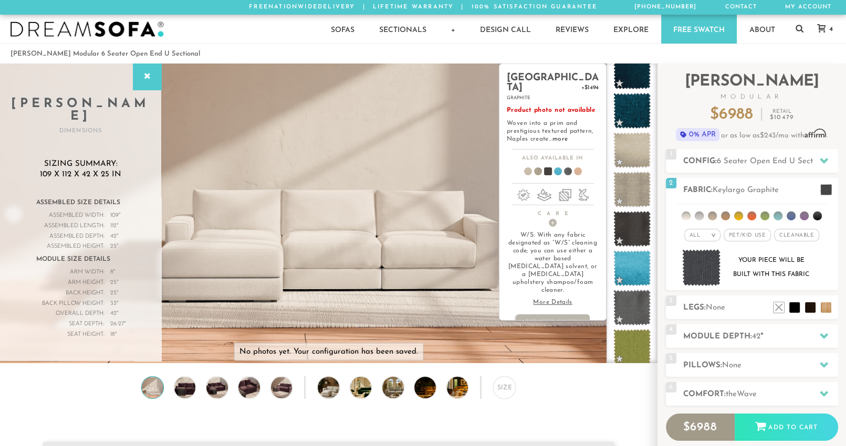
click at [559, 125] on p "Product photo not available Woven into a prim and prestigious textured pattern,…" at bounding box center [553, 125] width 92 height 37
click at [560, 136] on link "more" at bounding box center [559, 139] width 15 height 6
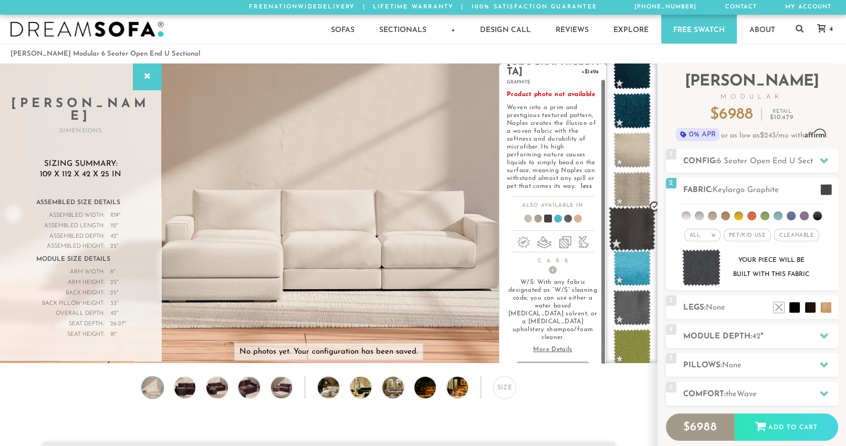
scroll to position [0, 0]
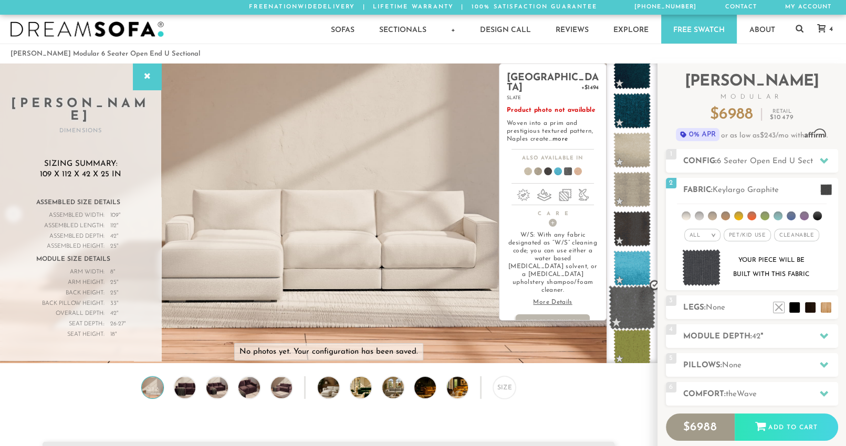
click at [639, 306] on span at bounding box center [631, 308] width 47 height 45
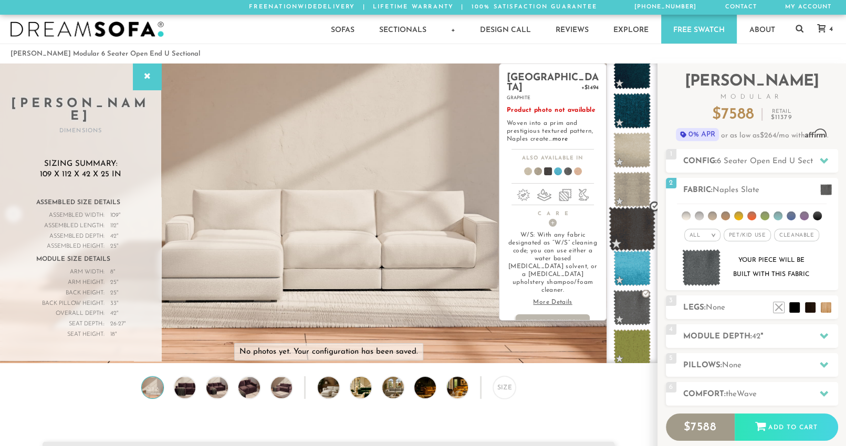
click at [634, 230] on span at bounding box center [631, 229] width 47 height 45
click at [554, 136] on link "more" at bounding box center [559, 139] width 15 height 6
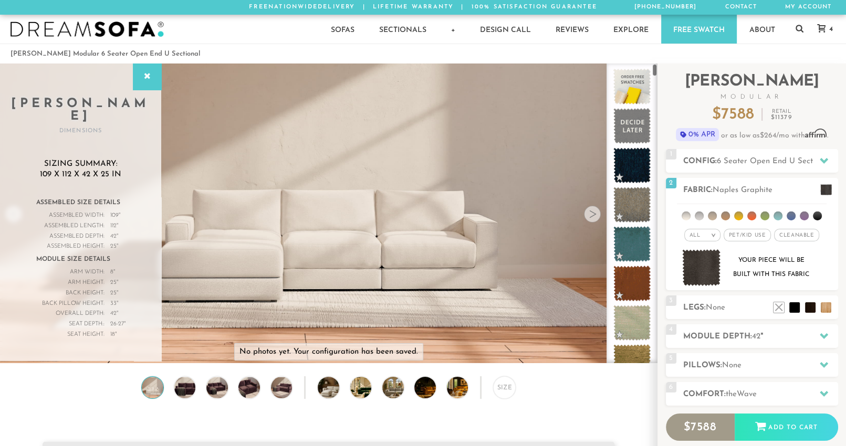
drag, startPoint x: 655, startPoint y: 227, endPoint x: 645, endPoint y: 50, distance: 176.6
click at [630, 90] on span at bounding box center [631, 87] width 47 height 45
click at [635, 137] on span at bounding box center [631, 126] width 47 height 45
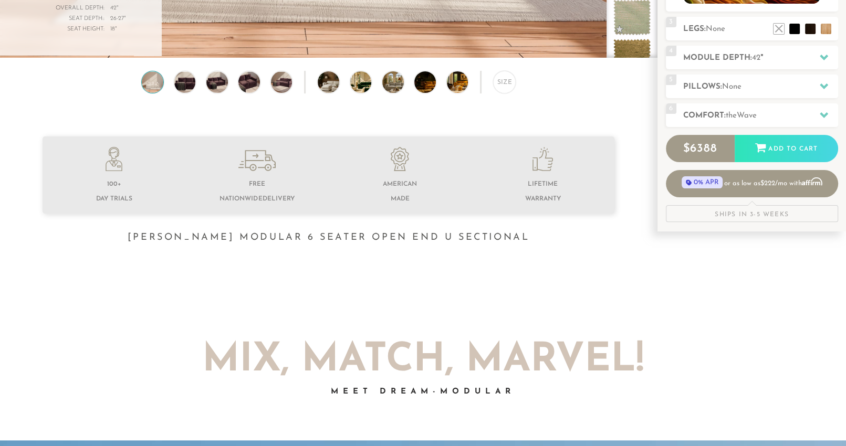
scroll to position [317, 0]
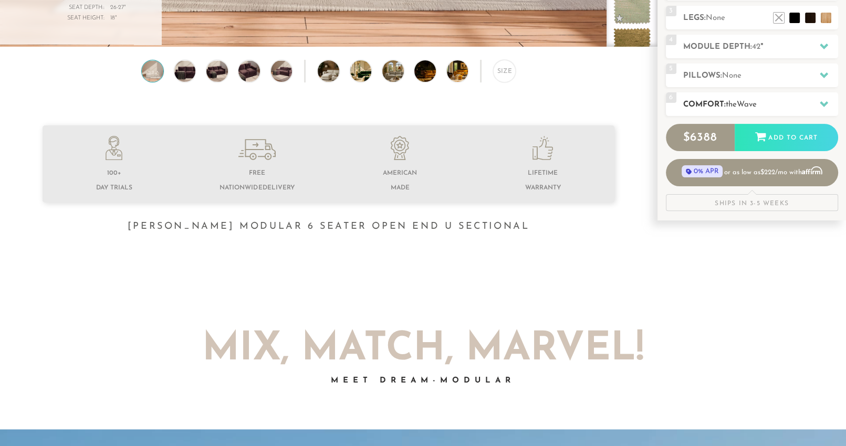
click at [822, 102] on icon at bounding box center [823, 104] width 8 height 6
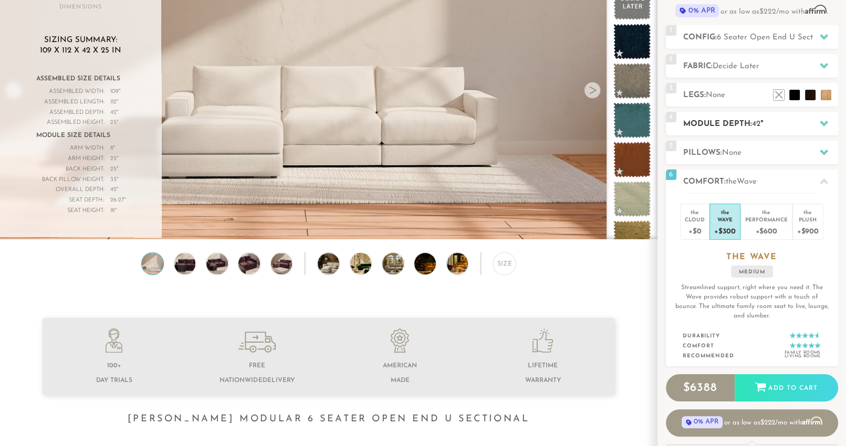
scroll to position [122, 0]
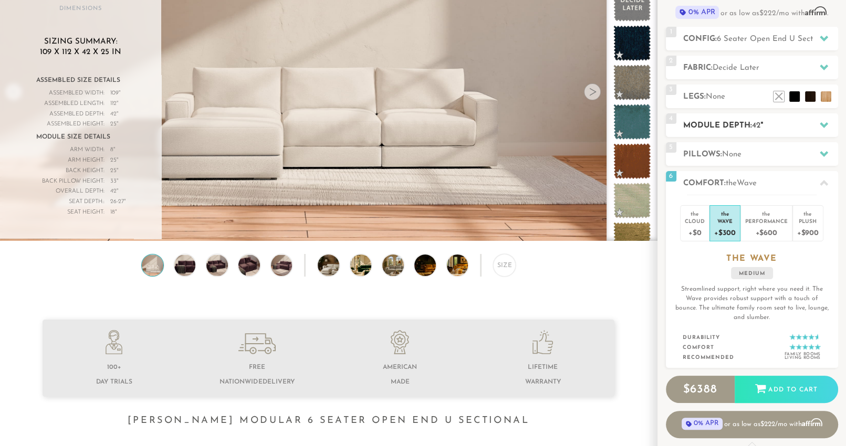
click at [824, 123] on icon at bounding box center [823, 125] width 8 height 6
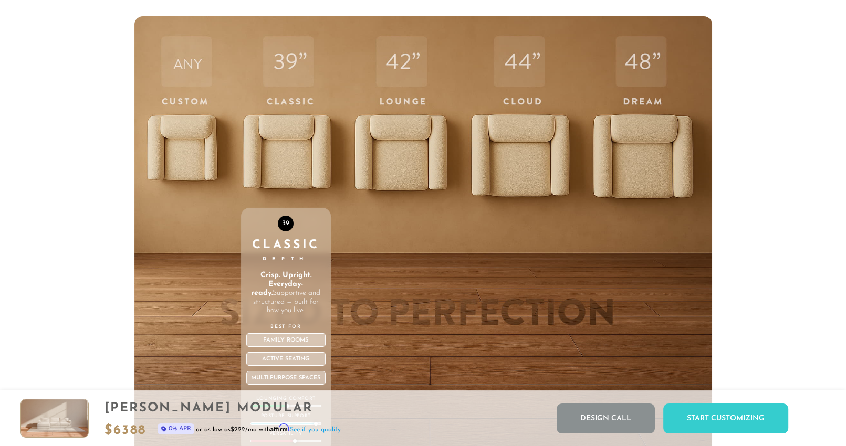
scroll to position [3676, 0]
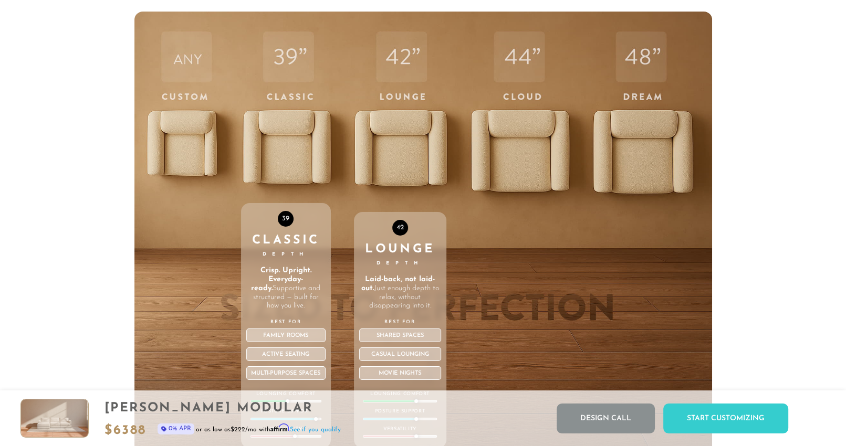
click at [397, 158] on div "42 Lounge Depth Laid-back, not laid-out. Just enough depth to relax, without di…" at bounding box center [400, 235] width 92 height 446
click at [418, 311] on p "Laid-back, not laid-out. Just enough depth to relax, without disappearing into …" at bounding box center [400, 293] width 82 height 35
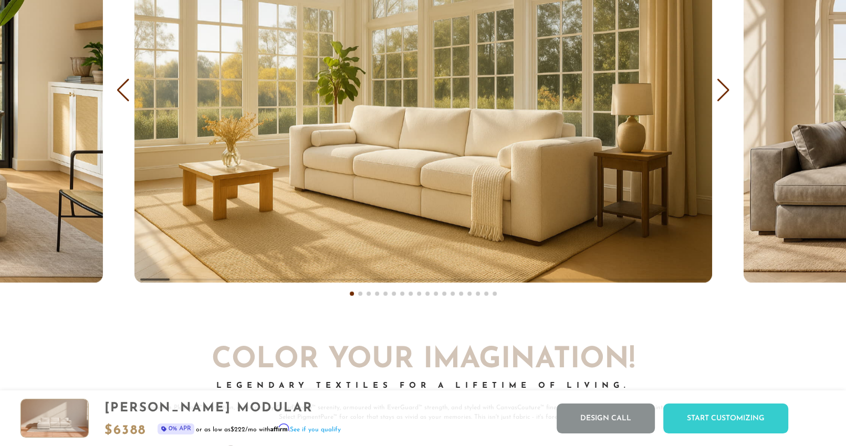
scroll to position [6495, 0]
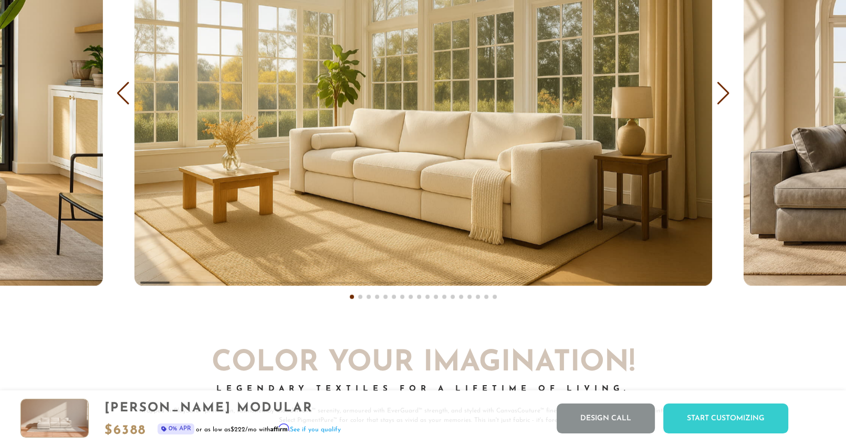
click at [723, 100] on div "Next slide" at bounding box center [723, 93] width 14 height 23
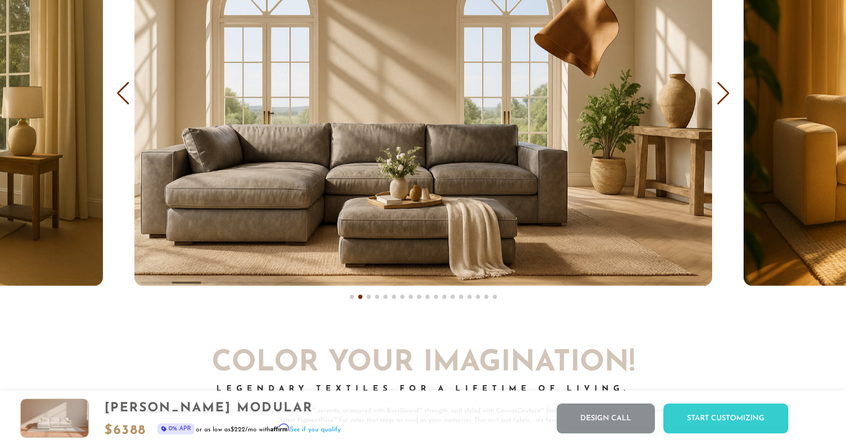
click at [726, 101] on div "Next slide" at bounding box center [723, 93] width 14 height 23
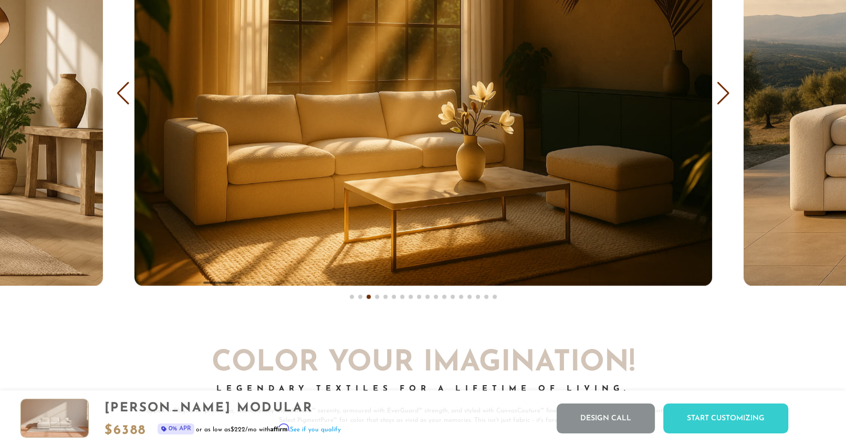
click at [726, 101] on div "Next slide" at bounding box center [723, 93] width 14 height 23
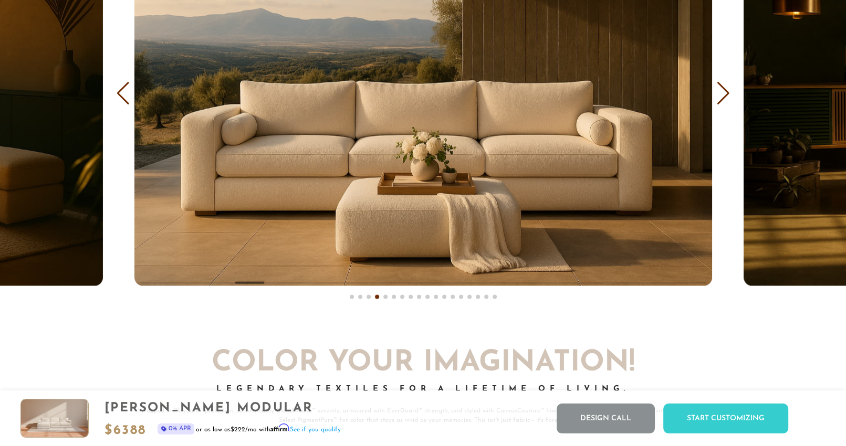
click at [726, 101] on div "Next slide" at bounding box center [723, 93] width 14 height 23
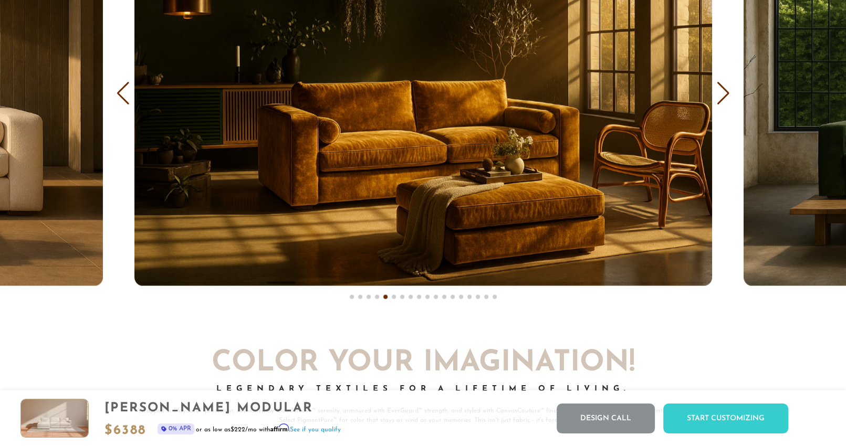
click at [726, 101] on div "Next slide" at bounding box center [723, 93] width 14 height 23
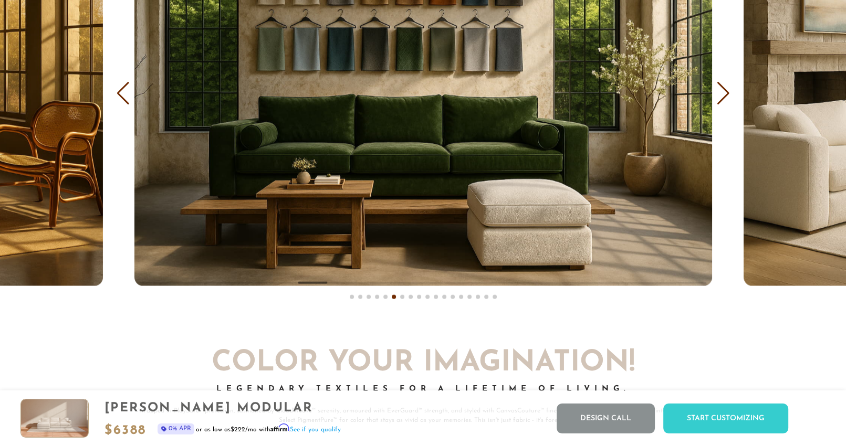
click at [726, 101] on div "Next slide" at bounding box center [723, 93] width 14 height 23
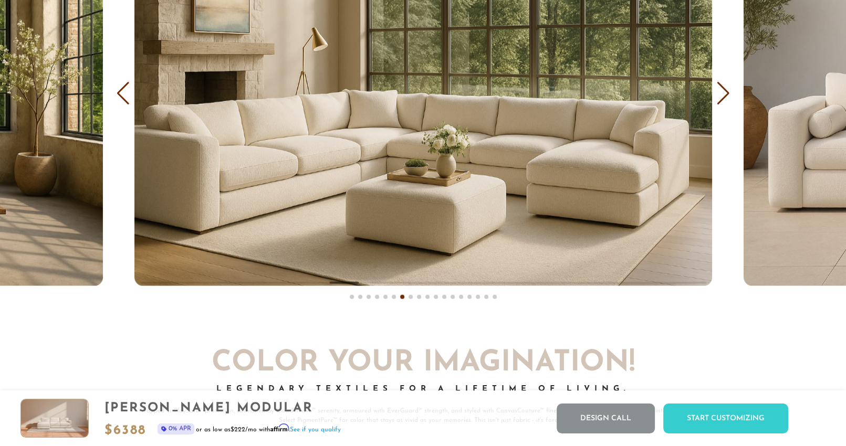
click at [726, 101] on div "Next slide" at bounding box center [723, 93] width 14 height 23
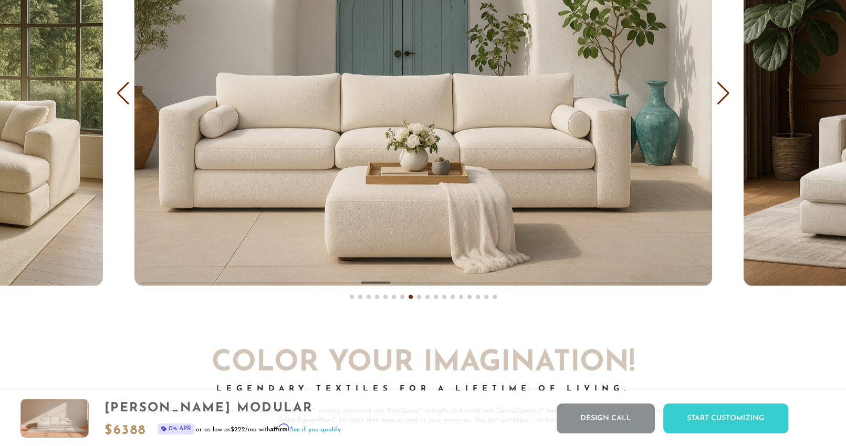
click at [726, 101] on div "Next slide" at bounding box center [723, 93] width 14 height 23
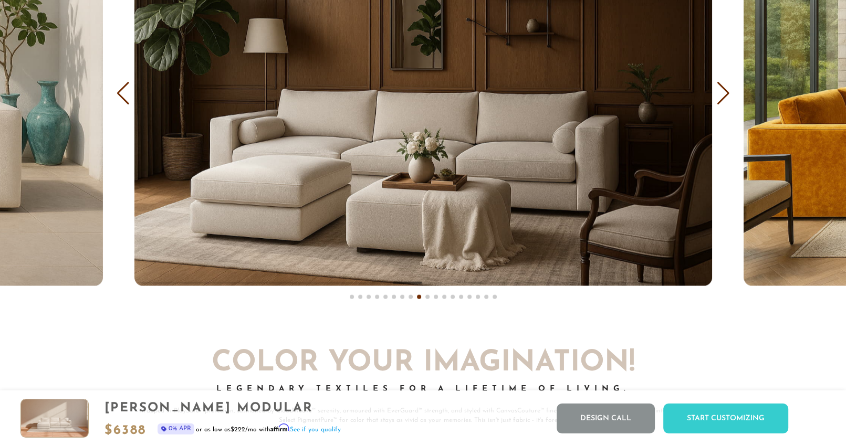
click at [726, 101] on div "Next slide" at bounding box center [723, 93] width 14 height 23
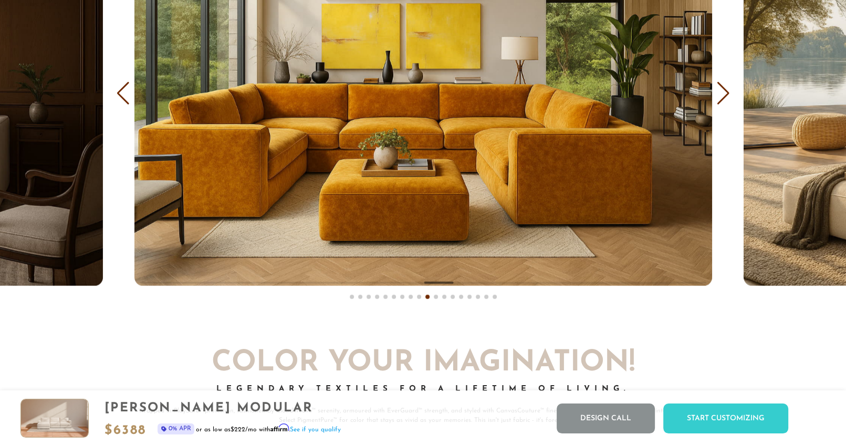
click at [726, 101] on div "Next slide" at bounding box center [723, 93] width 14 height 23
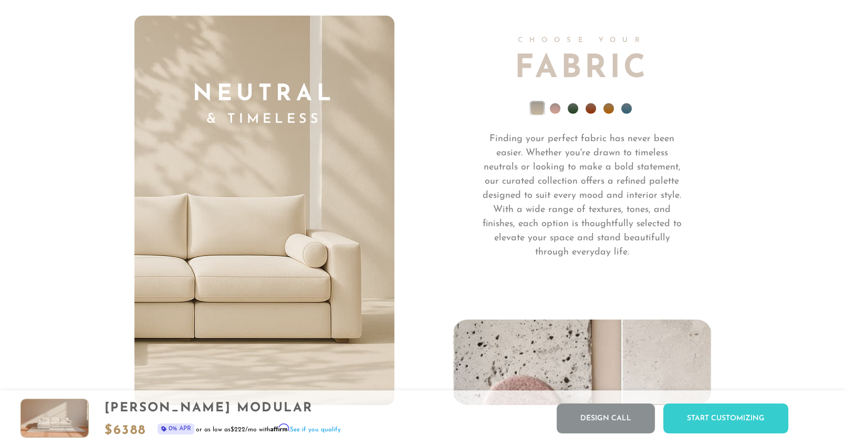
scroll to position [7473, 0]
click at [608, 108] on li at bounding box center [608, 108] width 10 height 10
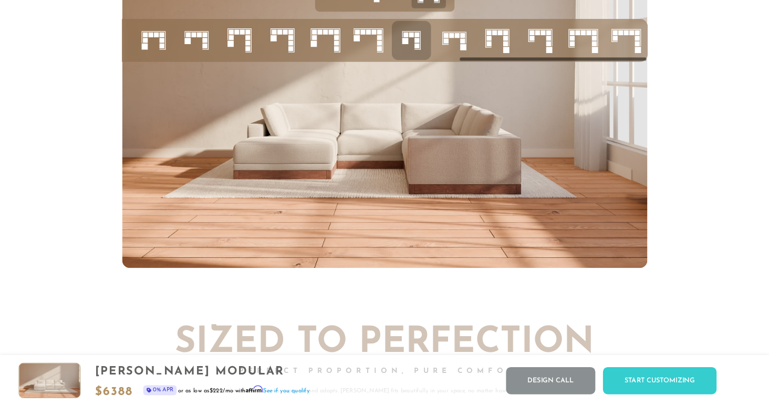
scroll to position [6061, 0]
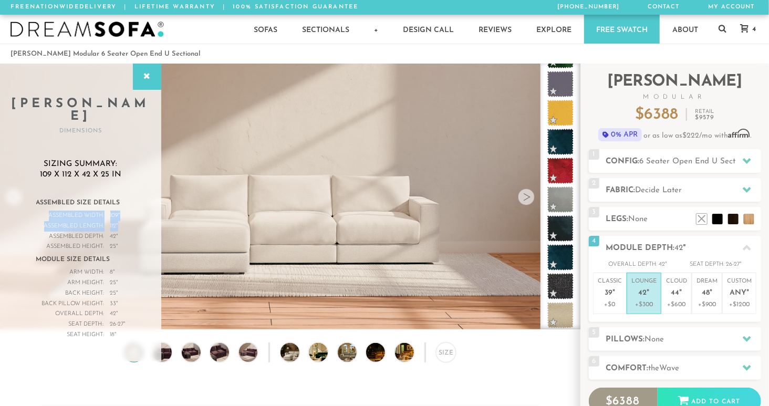
drag, startPoint x: 45, startPoint y: 202, endPoint x: 125, endPoint y: 217, distance: 81.8
click at [125, 217] on div "Assembled Size Details Assembled Width: 109 " Assembled Length: 112 " Assembled…" at bounding box center [80, 267] width 89 height 145
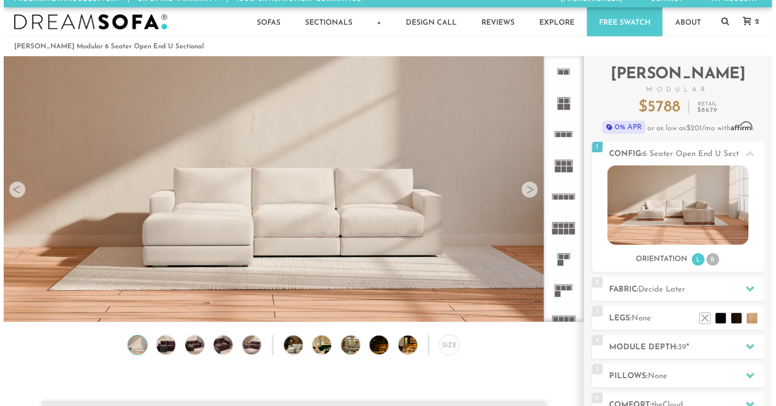
scroll to position [7, 0]
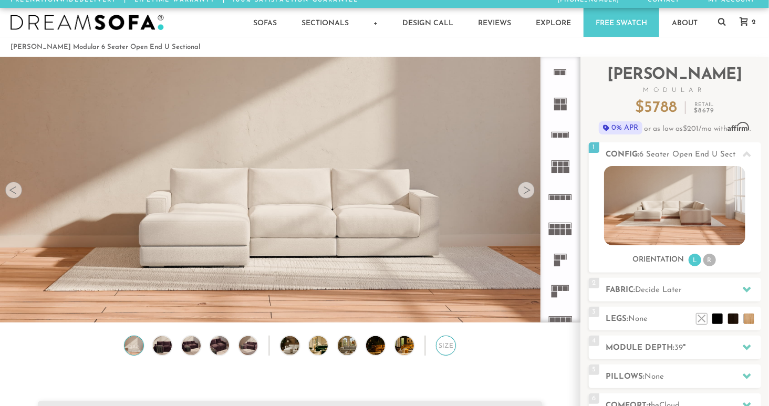
click at [436, 343] on div "Size" at bounding box center [446, 345] width 20 height 20
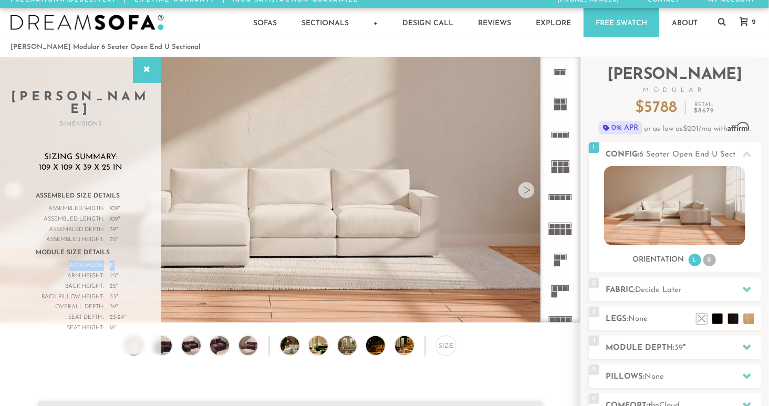
drag, startPoint x: 72, startPoint y: 253, endPoint x: 120, endPoint y: 253, distance: 48.3
click at [120, 260] on div "Arm Width: 8 "" at bounding box center [81, 265] width 90 height 10
click at [191, 218] on img at bounding box center [290, 173] width 580 height 326
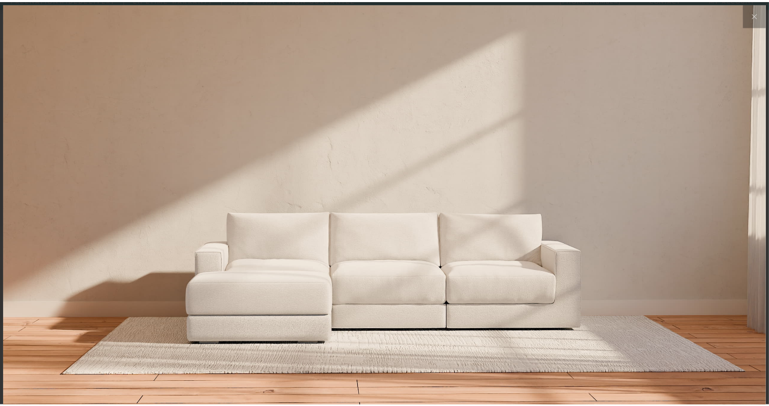
scroll to position [11676, 769]
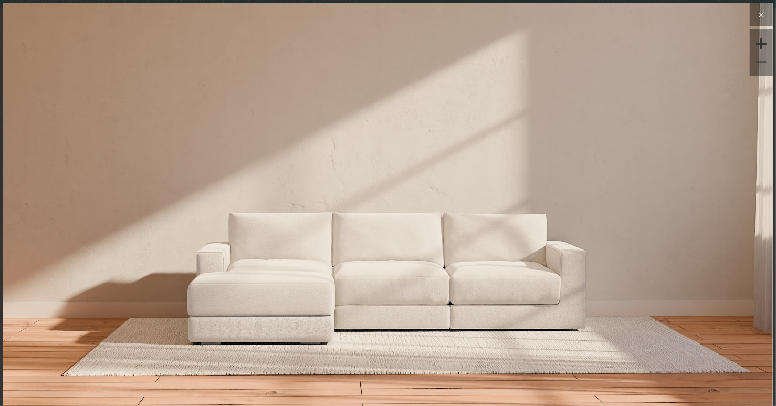
click at [759, 14] on icon at bounding box center [761, 15] width 5 height 5
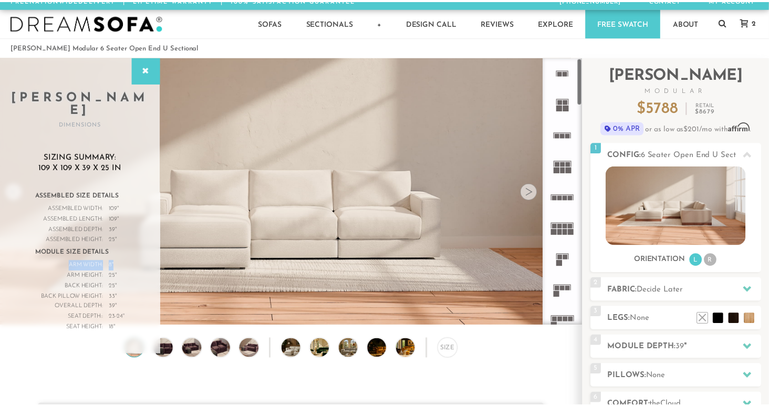
scroll to position [11658, 761]
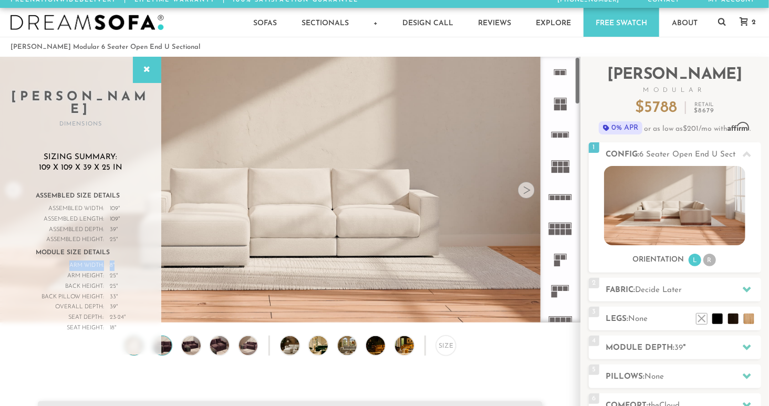
click at [162, 353] on img at bounding box center [162, 345] width 23 height 19
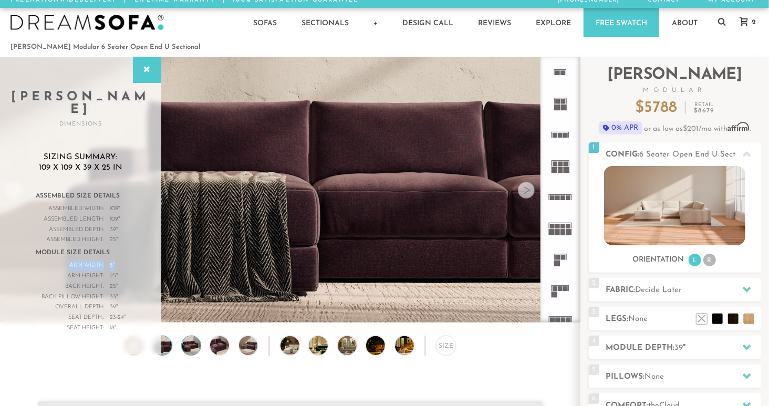
click at [193, 349] on img at bounding box center [191, 345] width 23 height 19
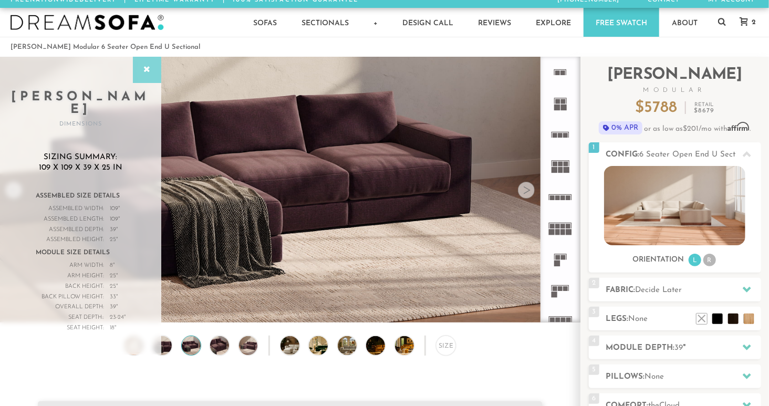
click at [144, 57] on div at bounding box center [147, 70] width 28 height 26
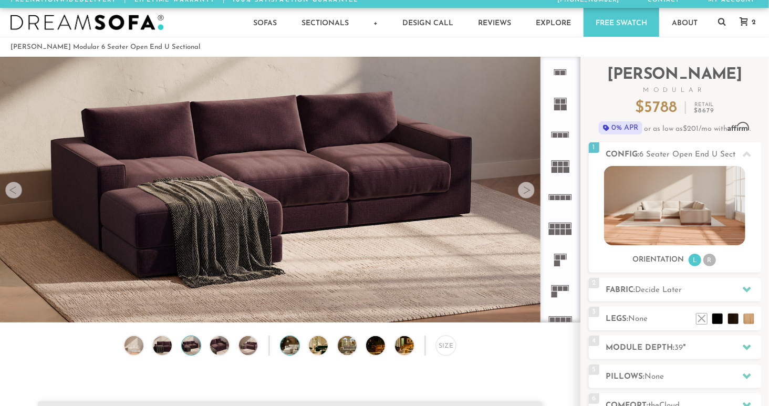
click at [283, 345] on img at bounding box center [297, 345] width 34 height 19
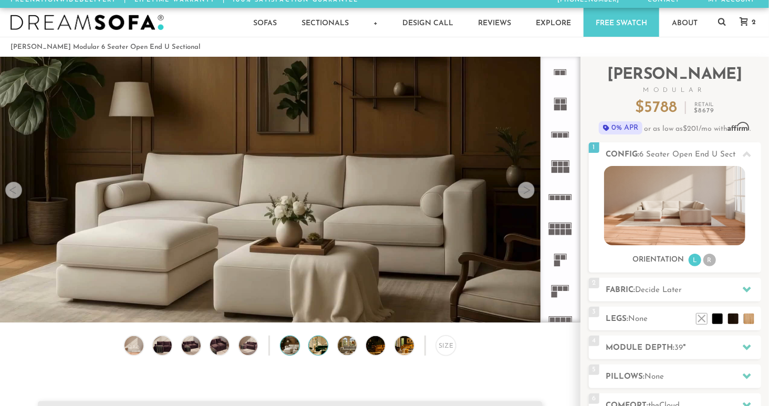
click at [318, 351] on img at bounding box center [326, 345] width 34 height 19
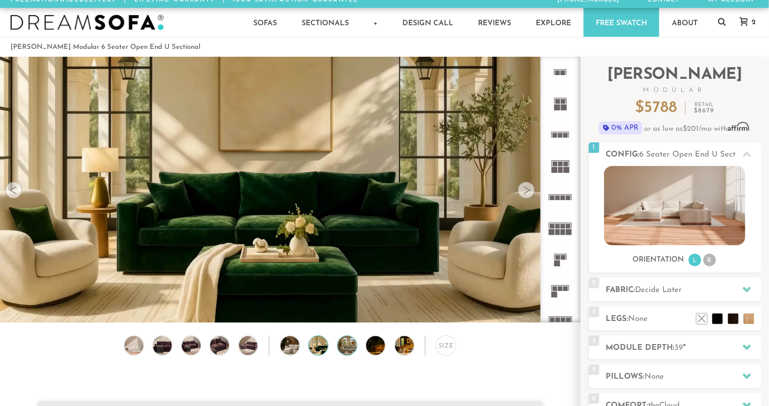
click at [350, 344] on img at bounding box center [355, 345] width 34 height 19
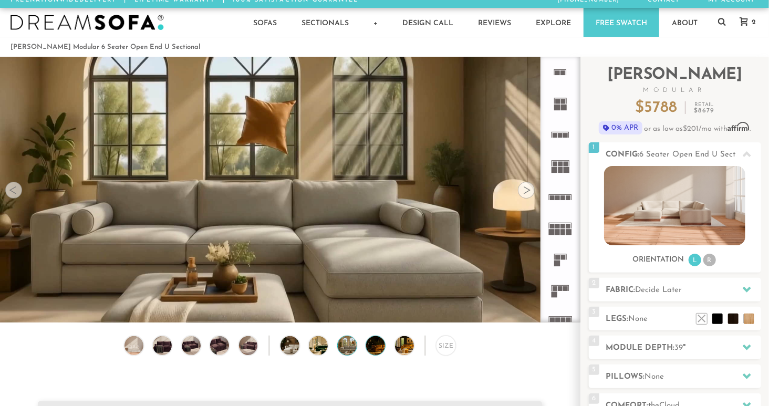
click at [376, 350] on img at bounding box center [383, 345] width 34 height 19
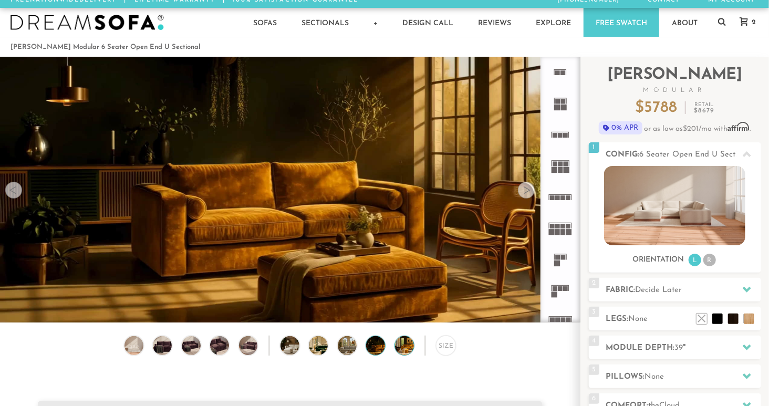
click at [404, 353] on img at bounding box center [412, 345] width 34 height 19
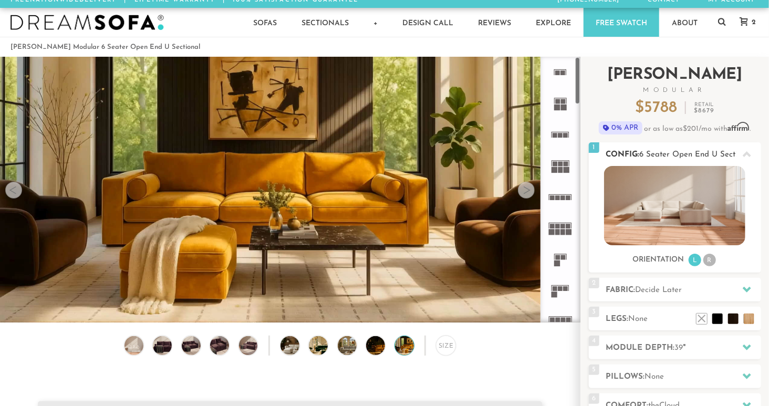
click at [678, 188] on img at bounding box center [674, 205] width 141 height 79
click at [140, 339] on img at bounding box center [133, 345] width 23 height 19
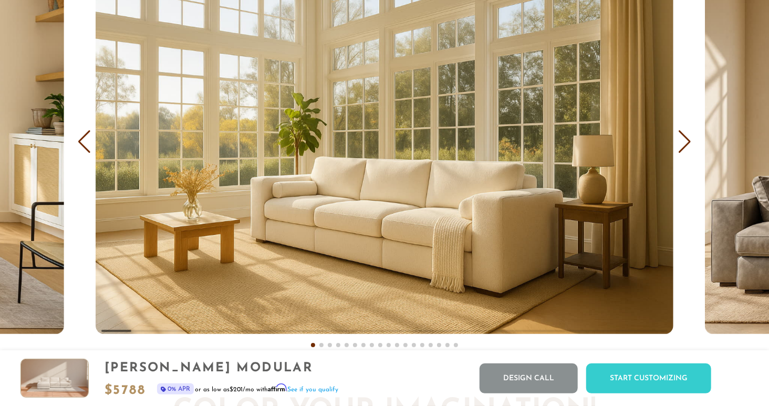
scroll to position [6263, 0]
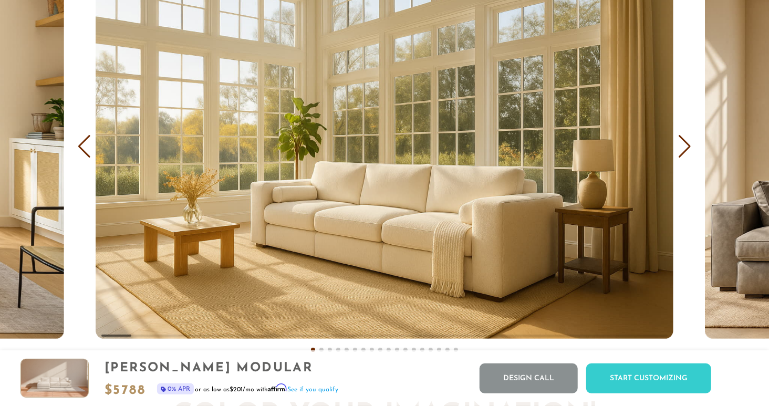
click at [686, 149] on div "Next slide" at bounding box center [684, 146] width 14 height 23
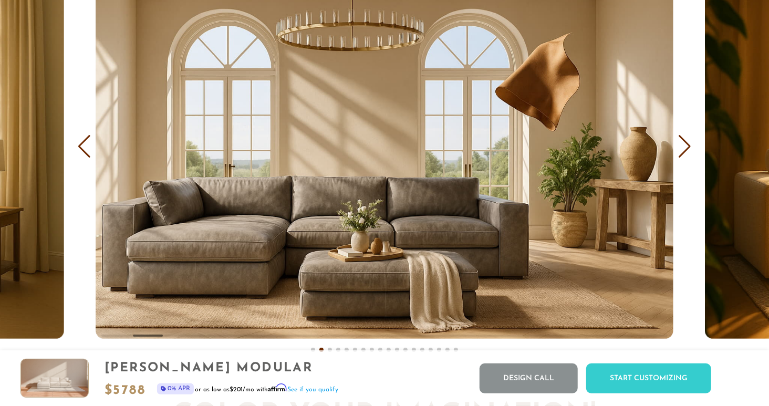
click at [686, 149] on div "Next slide" at bounding box center [684, 146] width 14 height 23
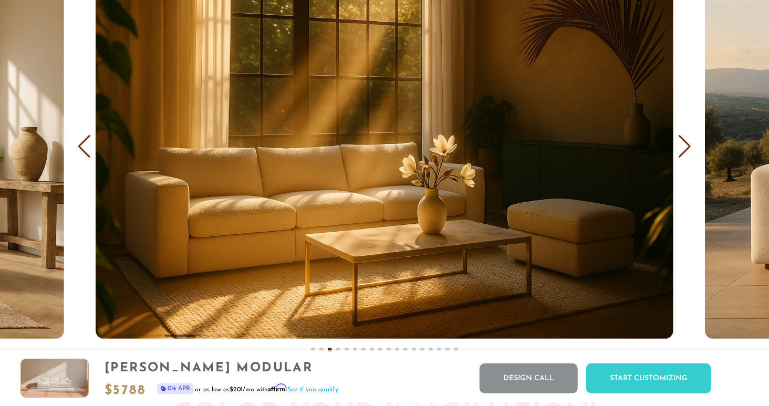
click at [686, 149] on div "Next slide" at bounding box center [684, 146] width 14 height 23
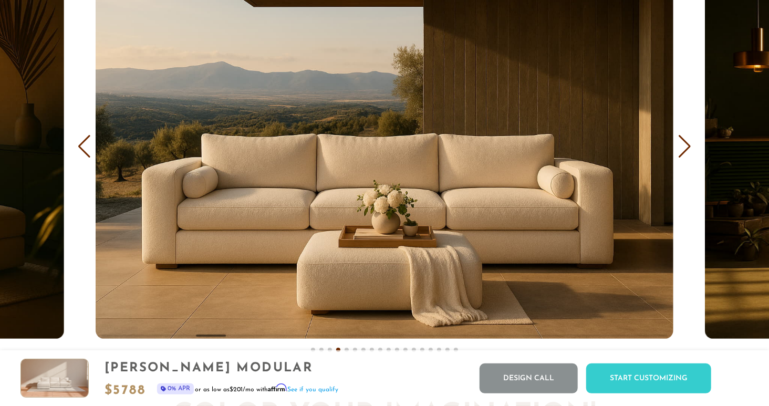
click at [686, 149] on div "Next slide" at bounding box center [684, 146] width 14 height 23
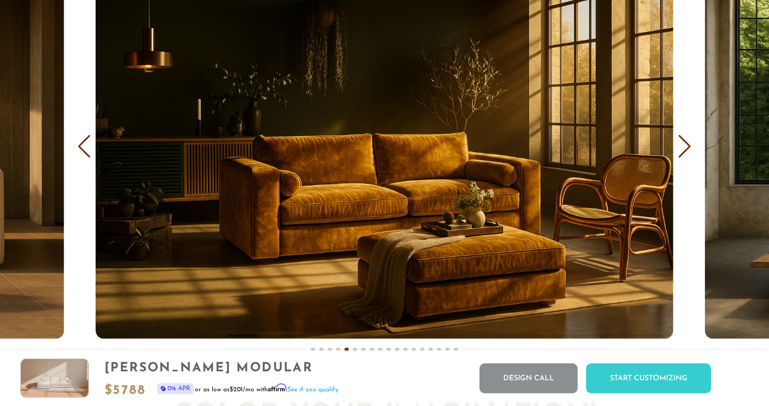
click at [686, 149] on div "Next slide" at bounding box center [684, 146] width 14 height 23
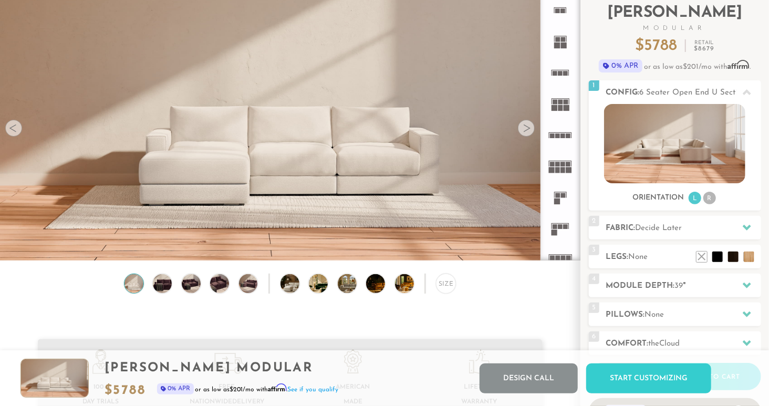
scroll to position [0, 0]
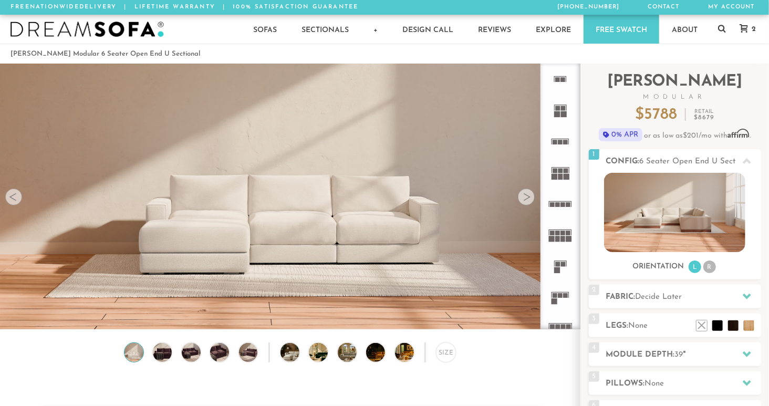
click at [752, 26] on span "2" at bounding box center [752, 29] width 7 height 7
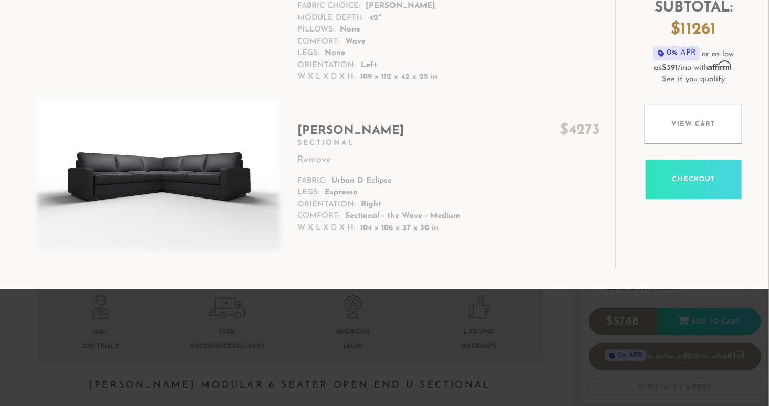
scroll to position [128, 0]
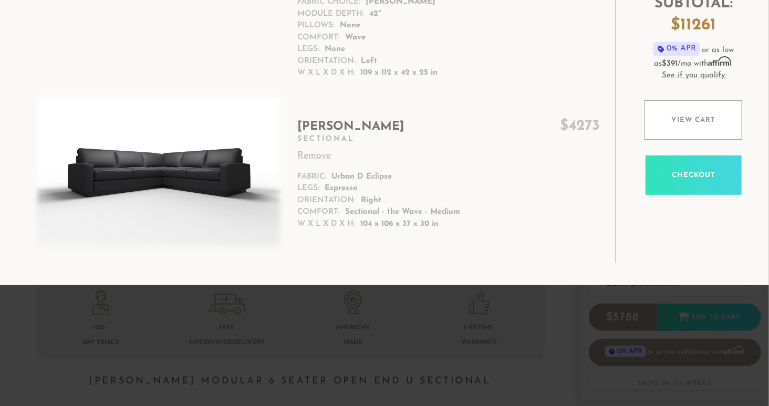
click at [338, 130] on h2 "[PERSON_NAME] $ 4273" at bounding box center [449, 127] width 302 height 16
